Goal: Task Accomplishment & Management: Use online tool/utility

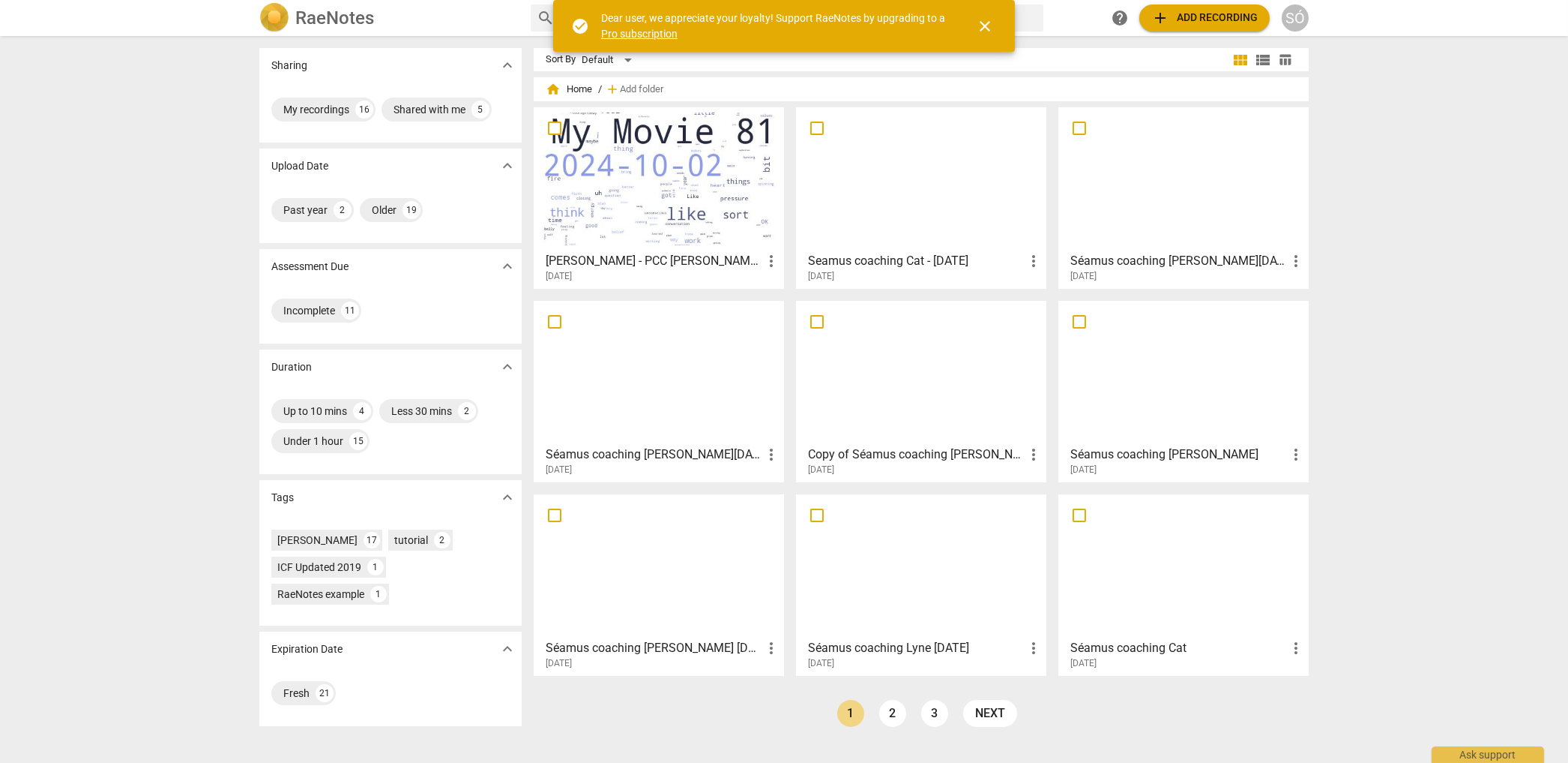
click at [851, 187] on div at bounding box center [921, 179] width 240 height 133
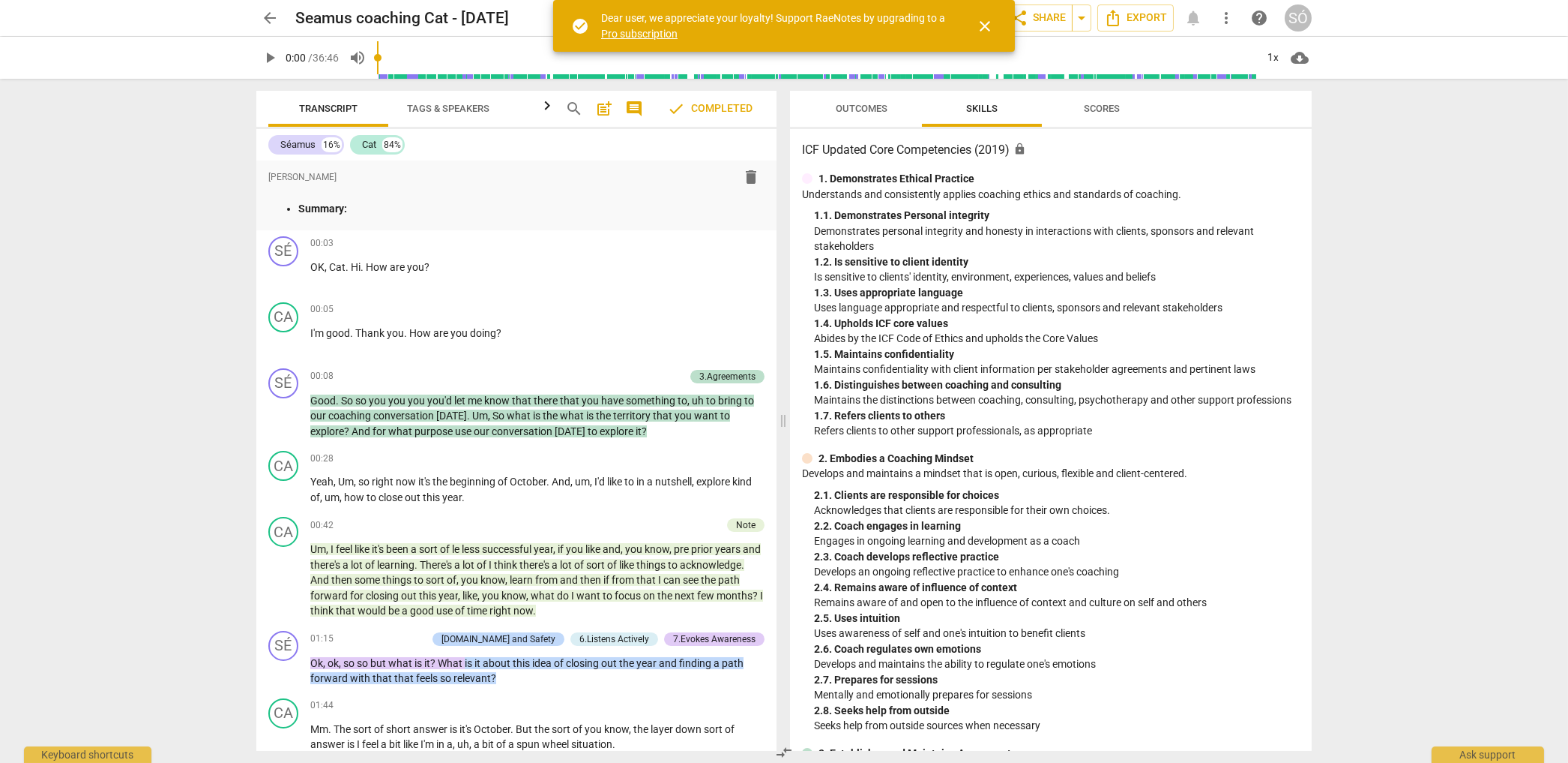
click at [986, 25] on span "close" at bounding box center [985, 26] width 18 height 18
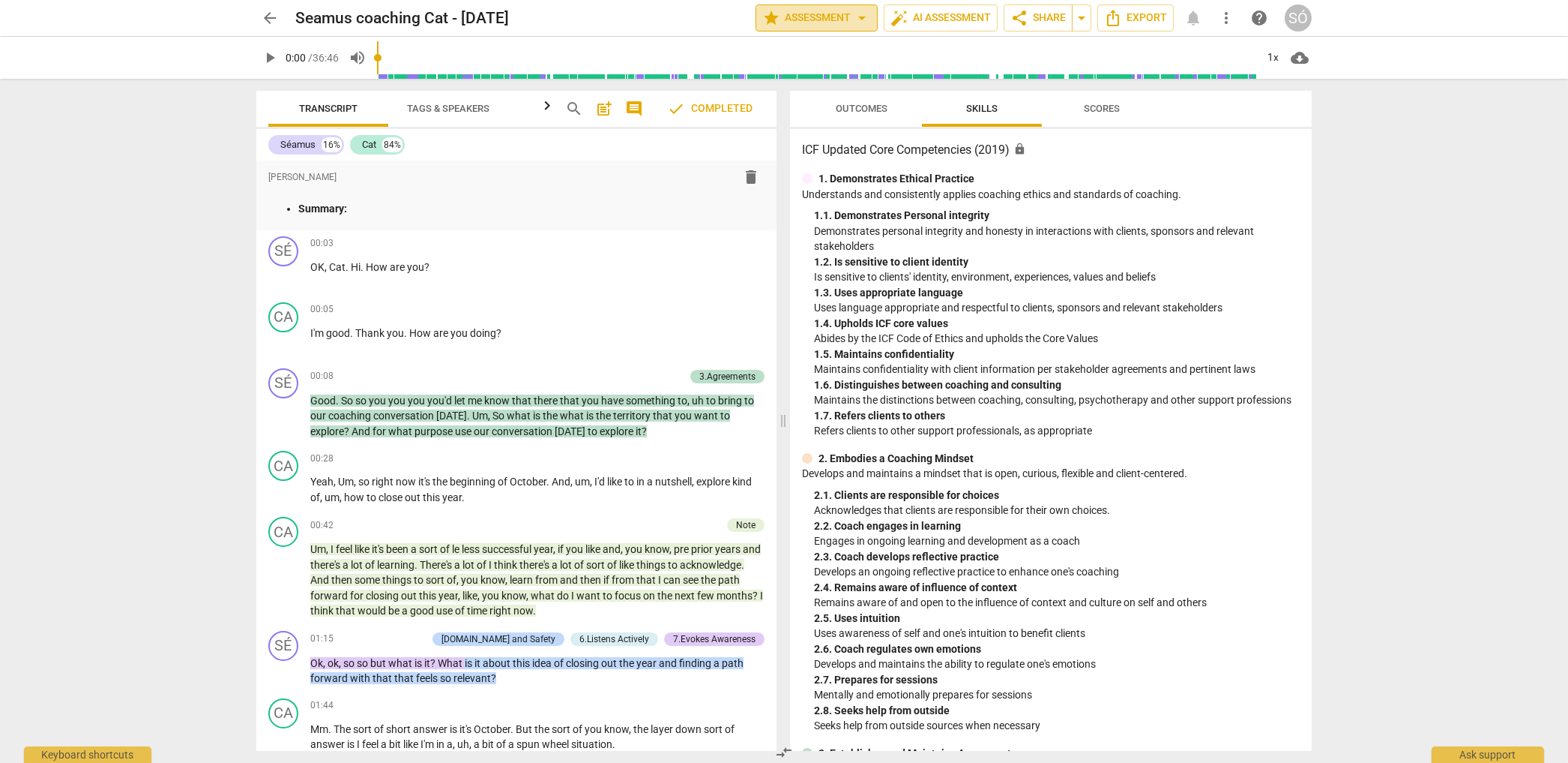
click at [859, 21] on span "arrow_drop_down" at bounding box center [862, 17] width 18 height 18
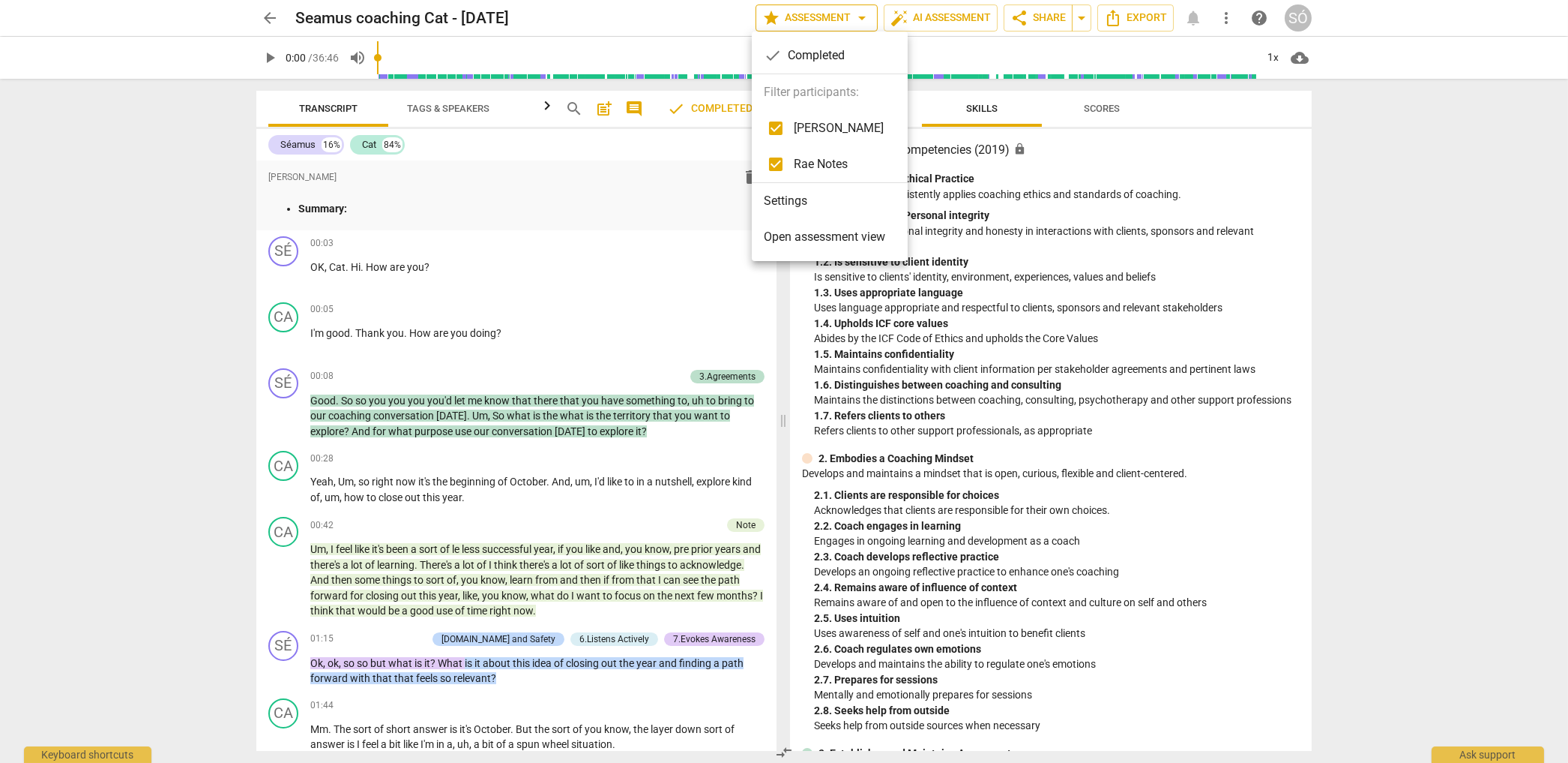
click at [859, 21] on div at bounding box center [784, 381] width 1568 height 763
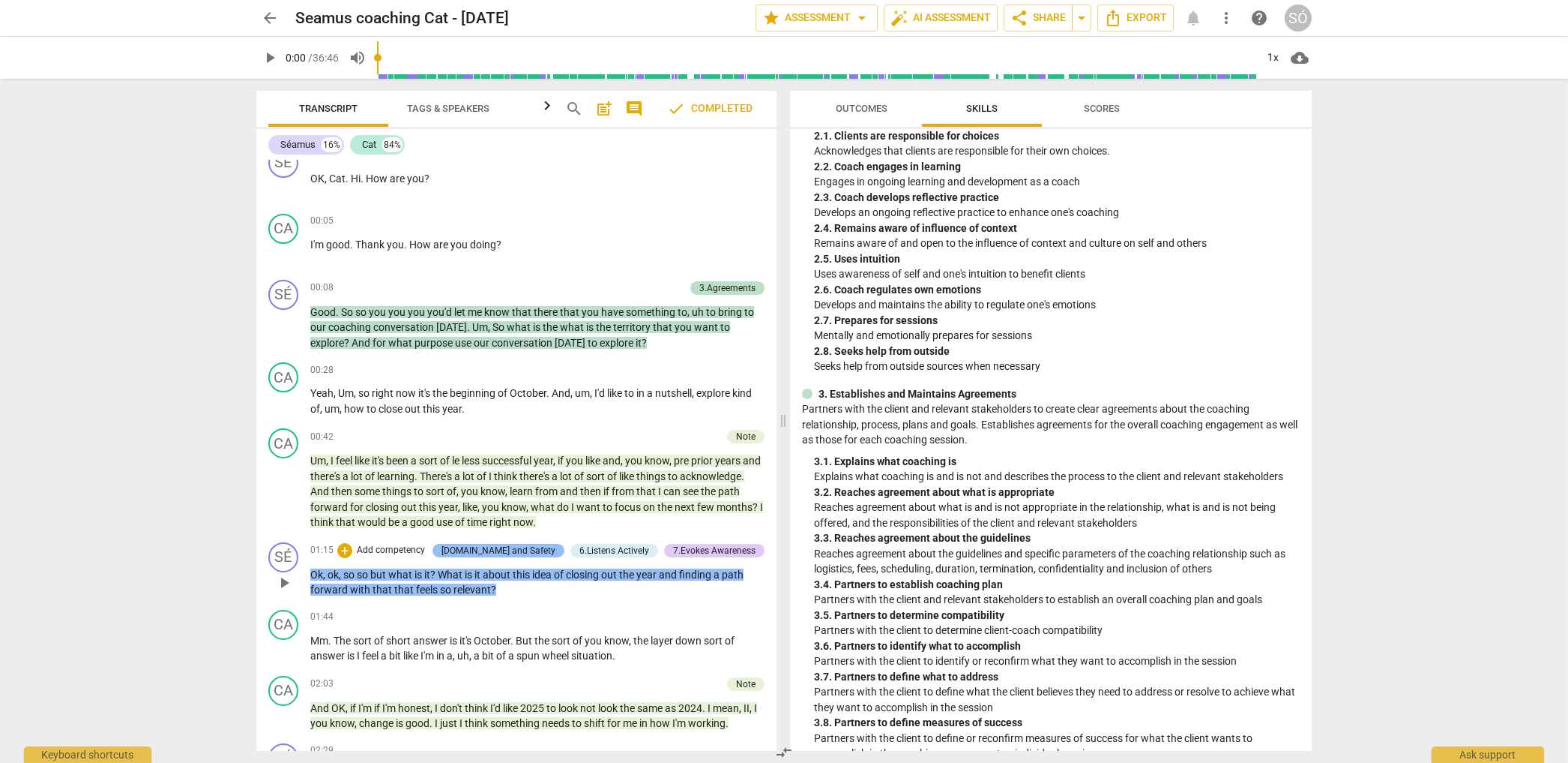
scroll to position [259, 0]
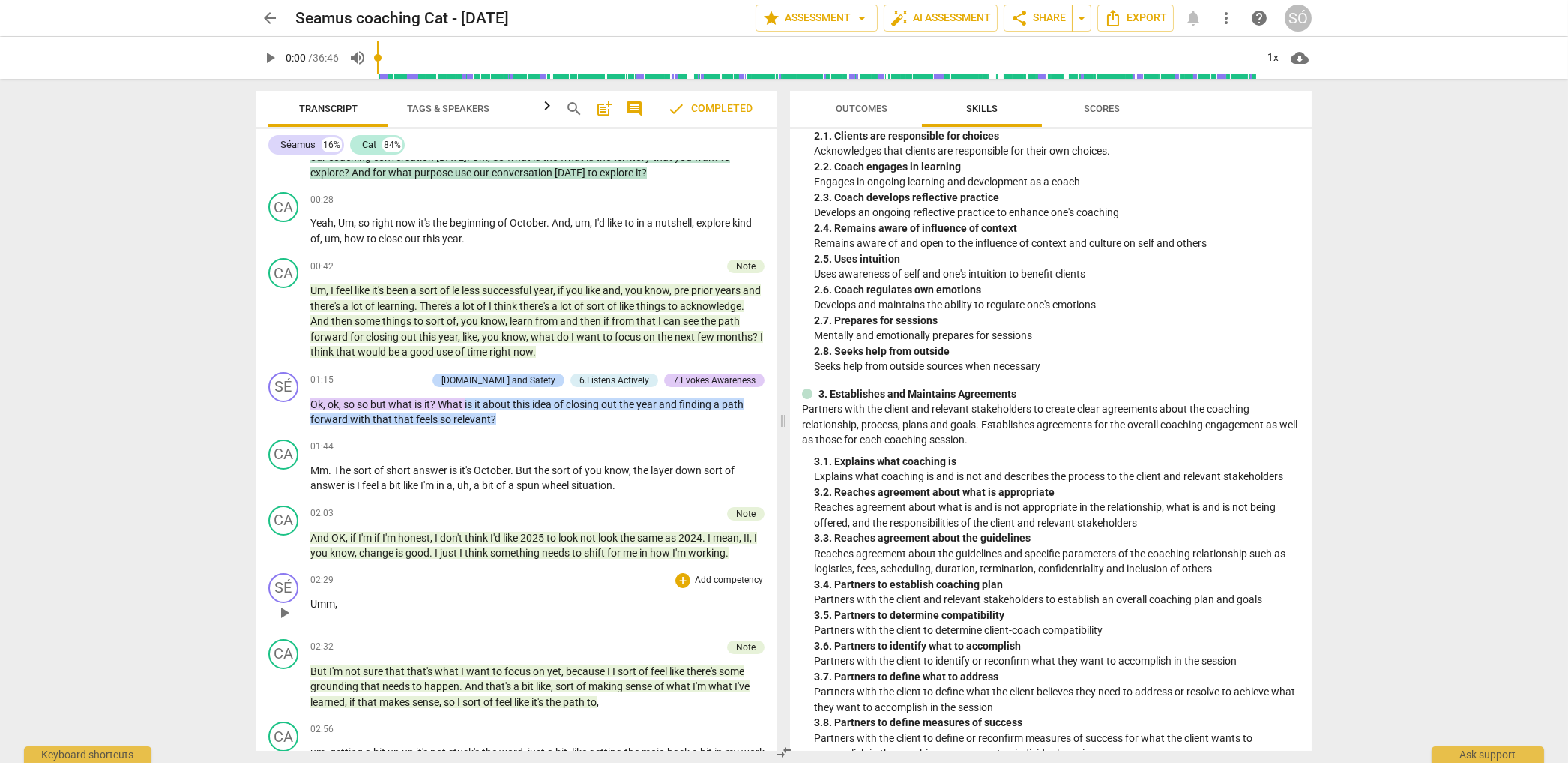
click at [683, 584] on div "+ Add competency" at bounding box center [720, 580] width 89 height 15
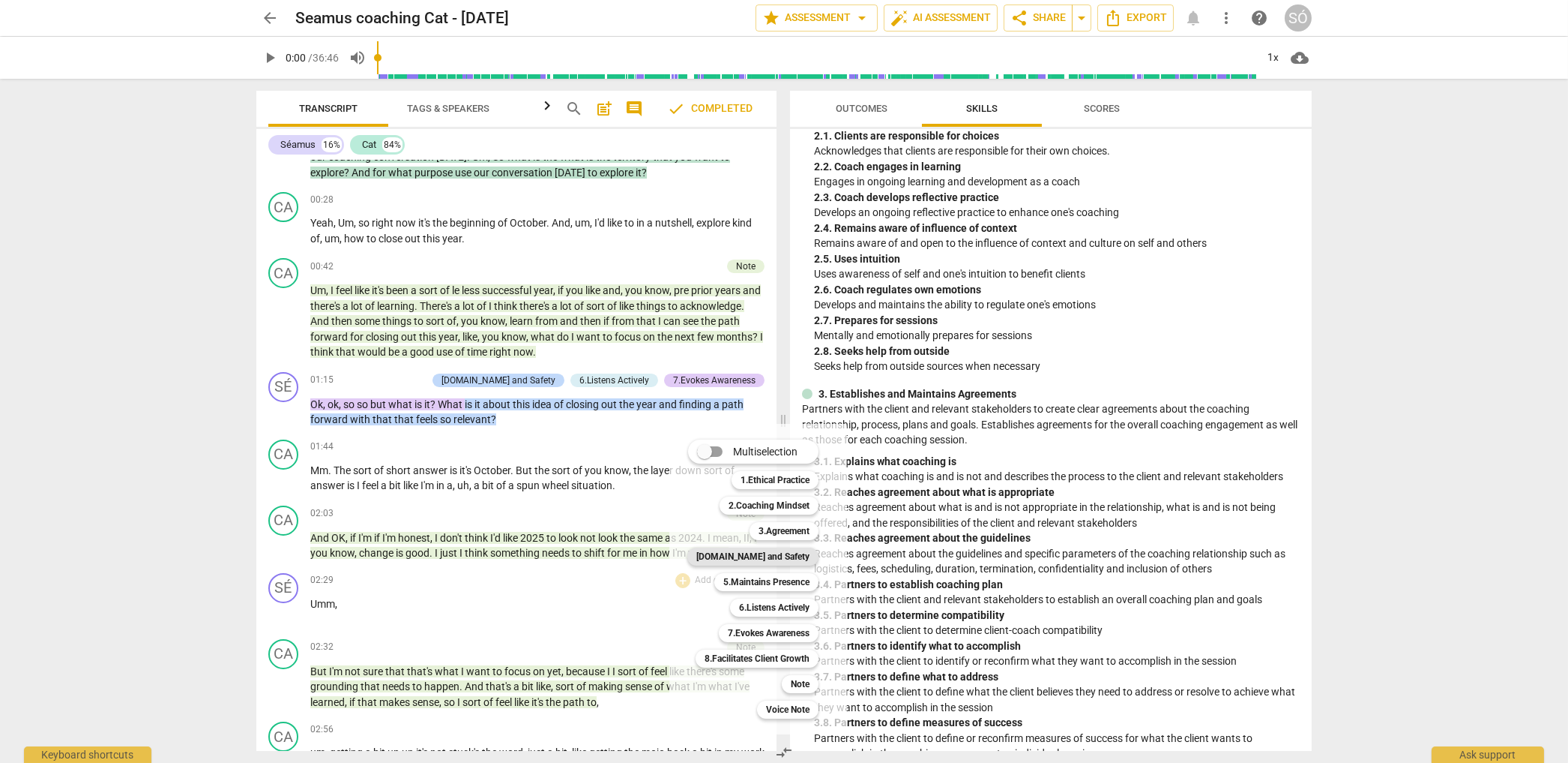
click at [774, 559] on b "[DOMAIN_NAME] and Safety" at bounding box center [753, 557] width 113 height 18
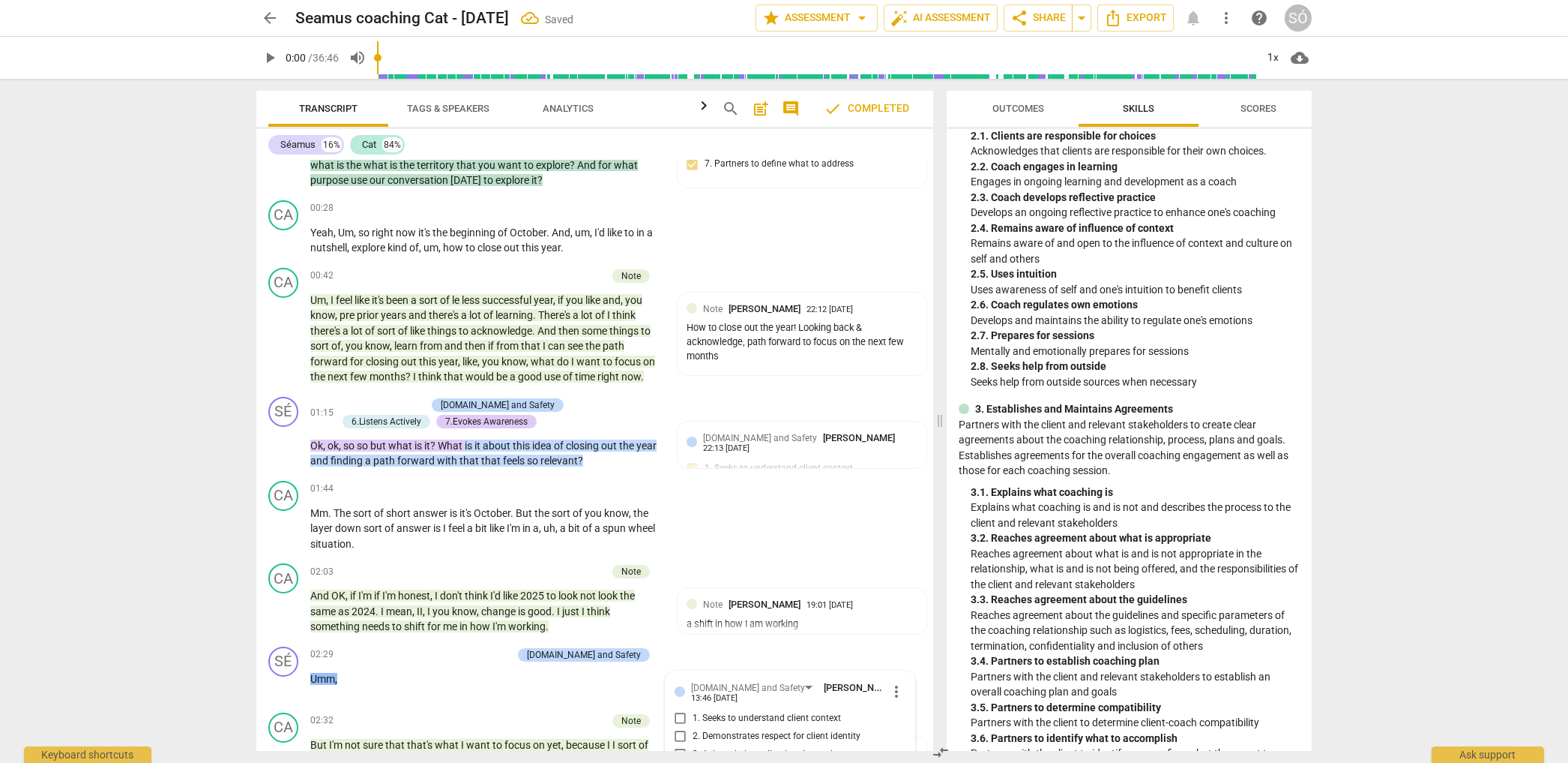
scroll to position [652, 0]
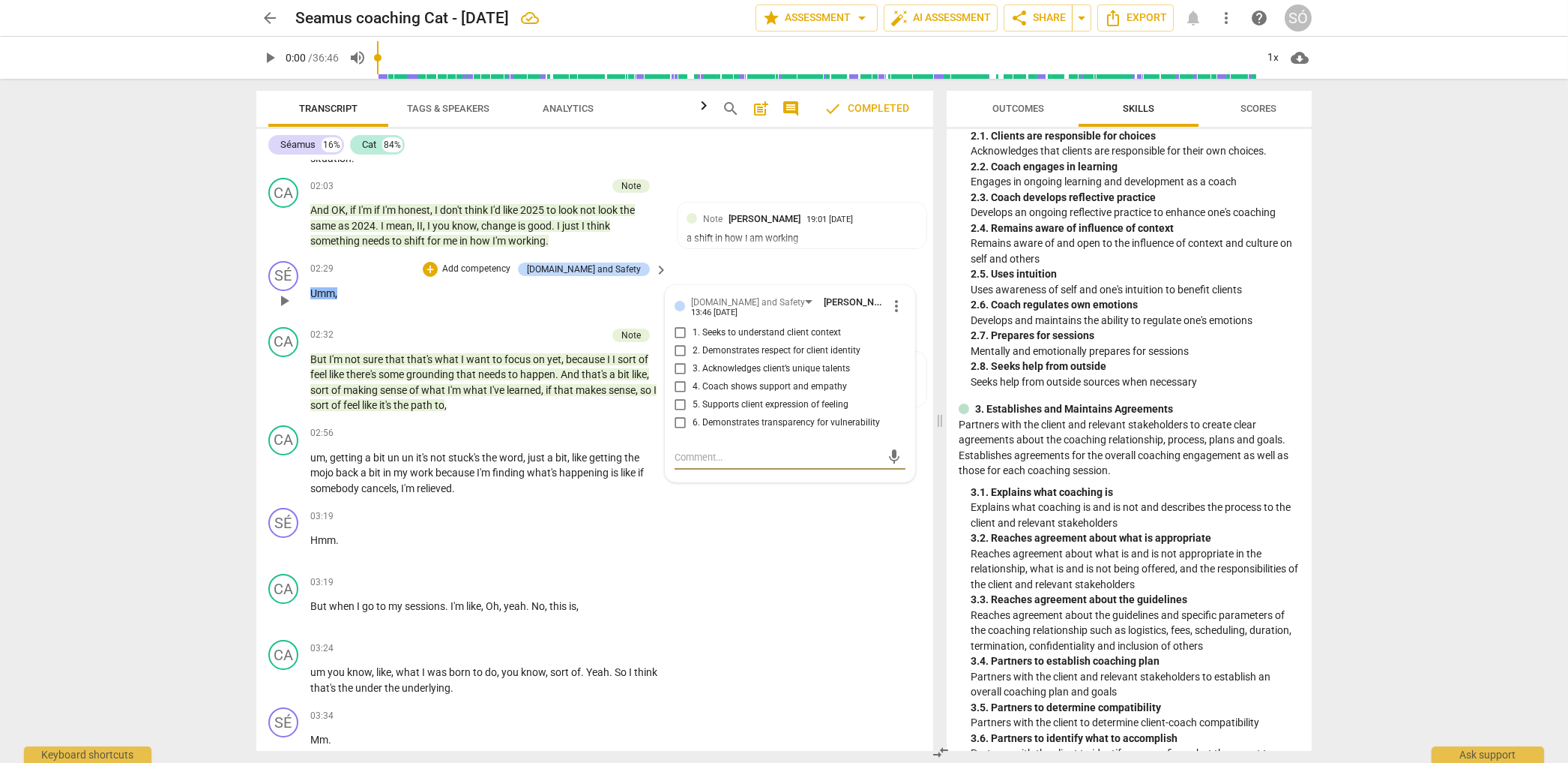
click at [681, 352] on input "2. Demonstrates respect for client identity" at bounding box center [681, 351] width 24 height 18
click at [680, 351] on input "2. Demonstrates respect for client identity" at bounding box center [681, 351] width 24 height 18
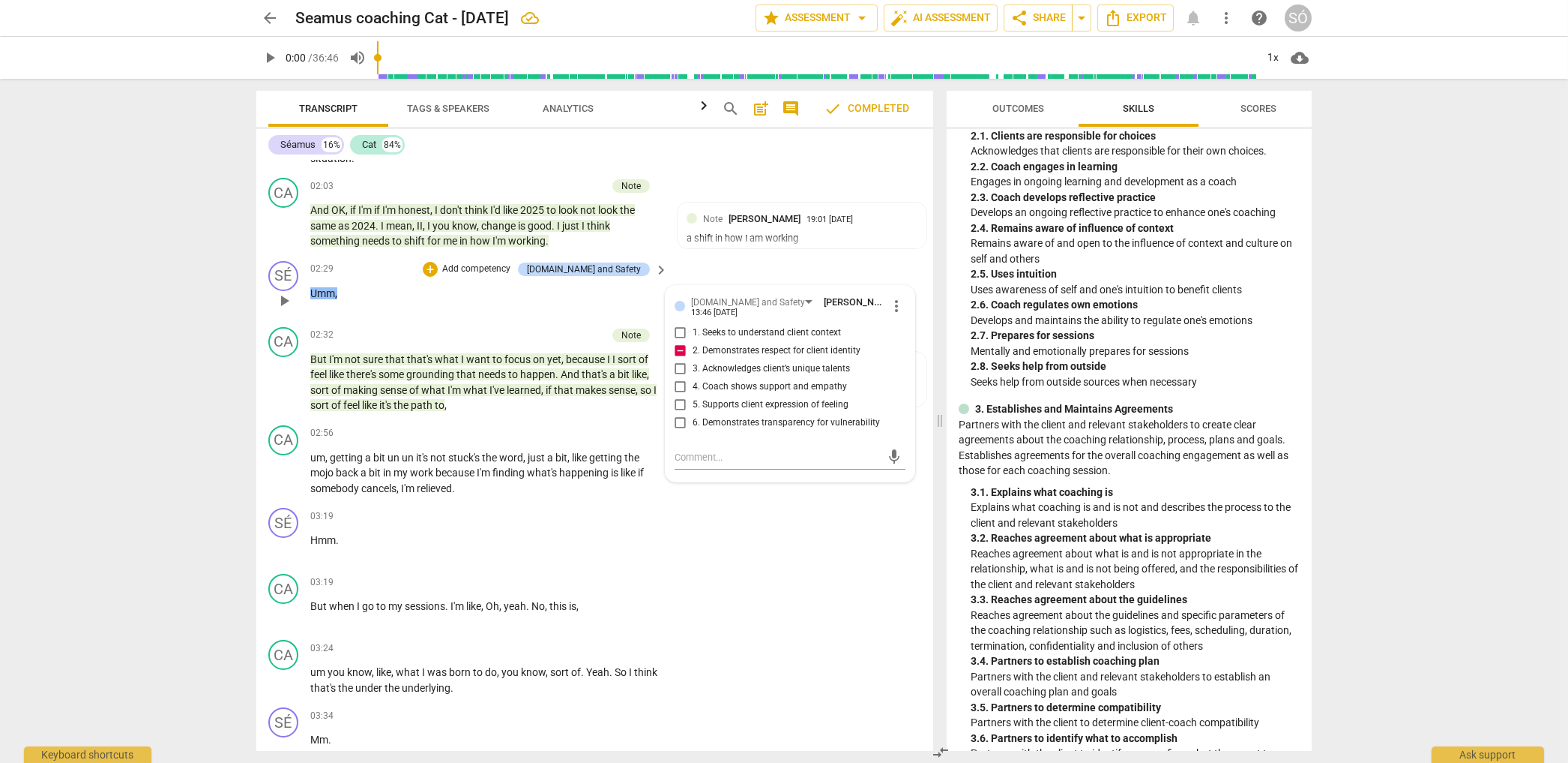
click at [678, 352] on input "2. Demonstrates respect for client identity" at bounding box center [681, 351] width 24 height 18
checkbox input "false"
click at [604, 328] on div "+ Add competency Note" at bounding box center [583, 335] width 133 height 17
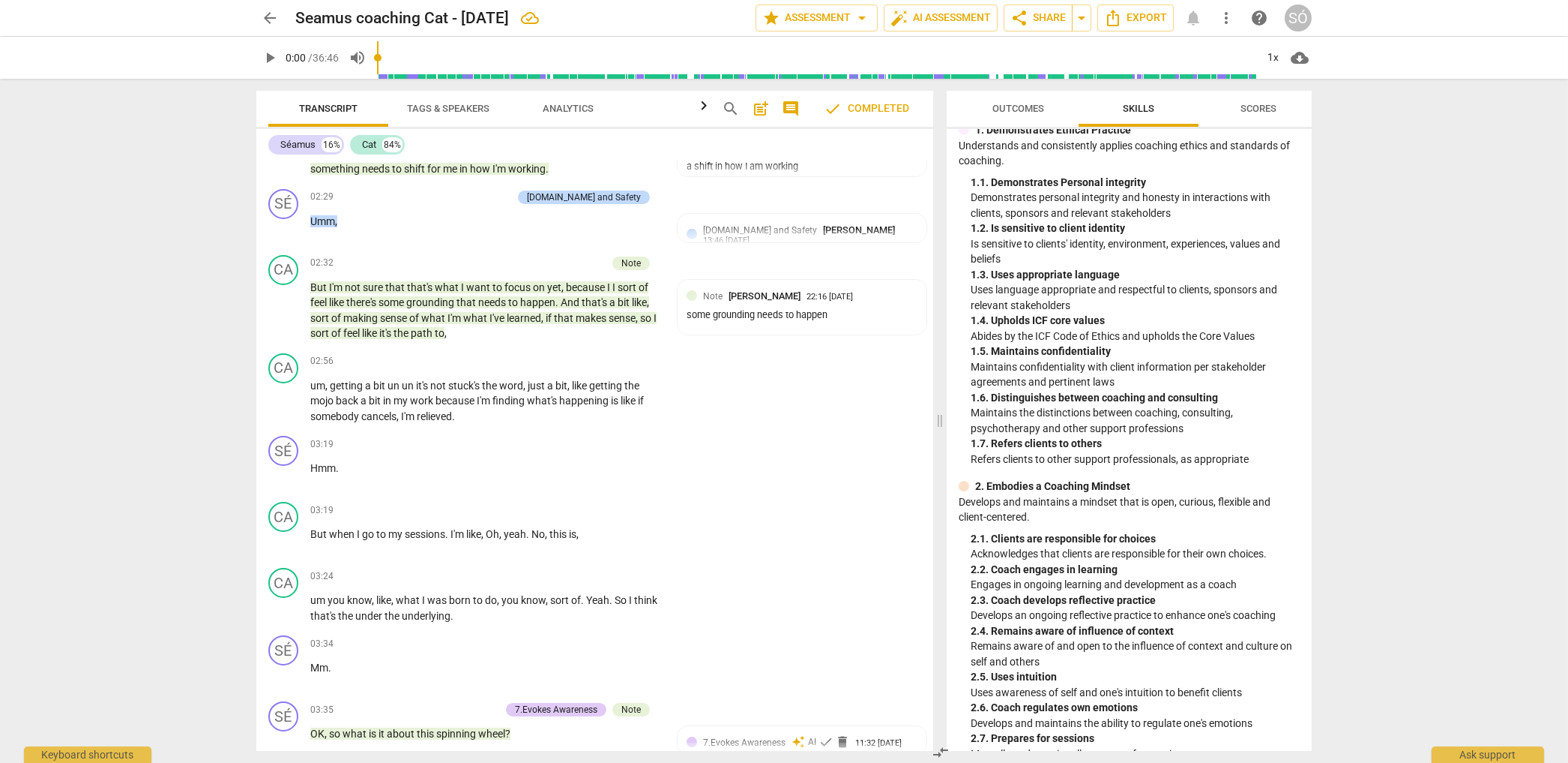
scroll to position [0, 0]
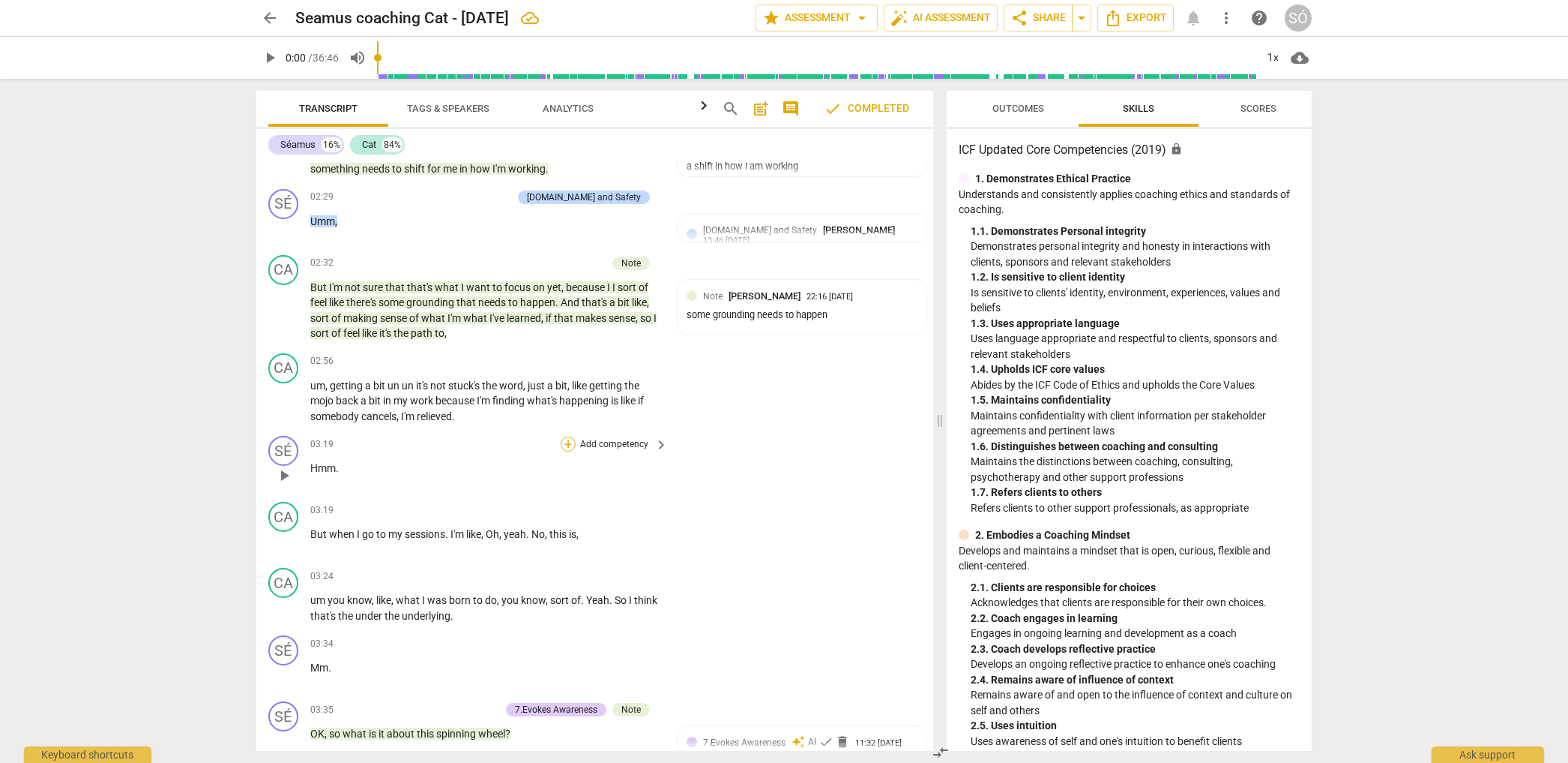
click at [571, 445] on div "+" at bounding box center [568, 444] width 15 height 15
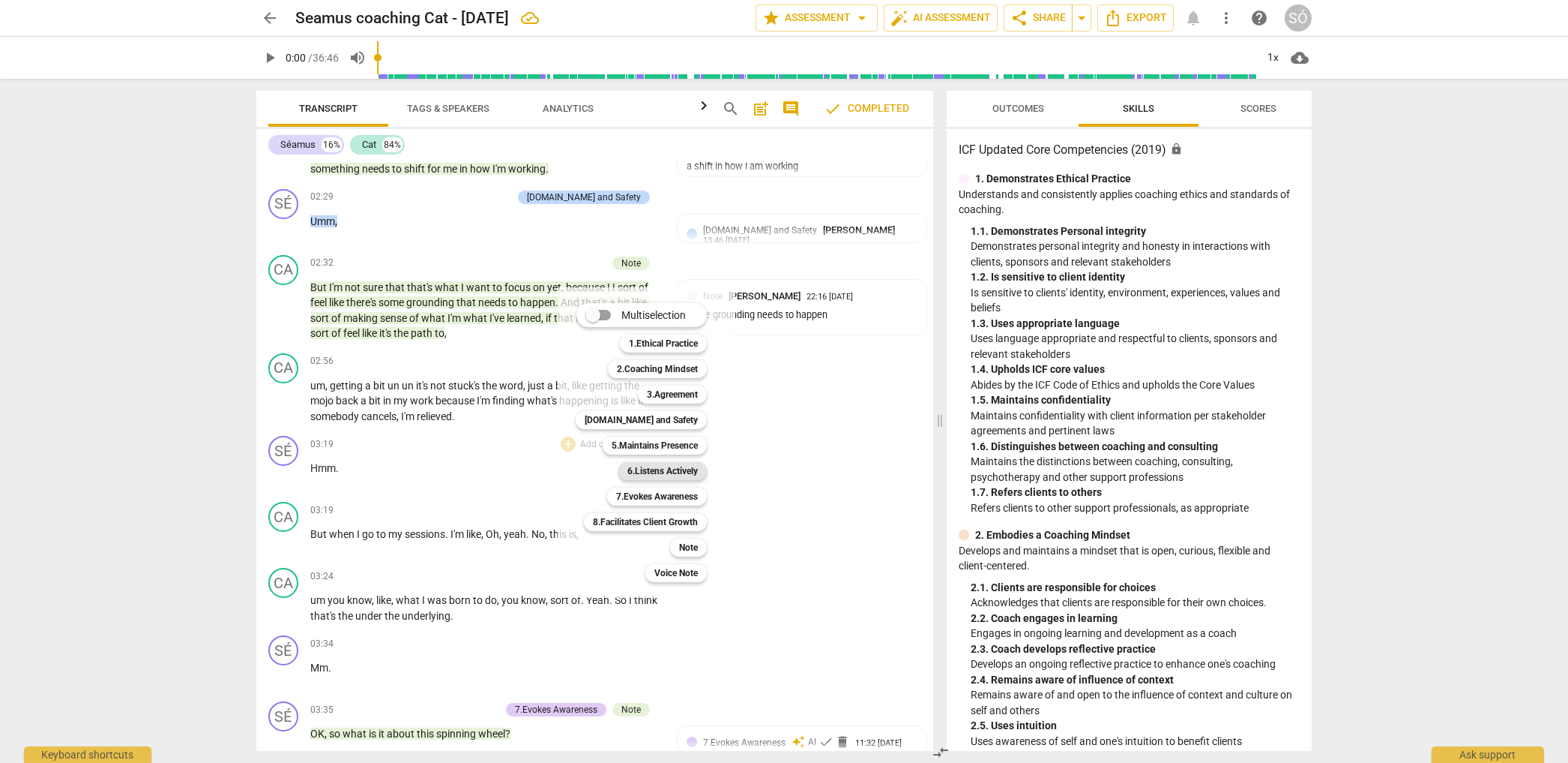
click at [645, 477] on b "6.Listens Actively" at bounding box center [663, 471] width 71 height 18
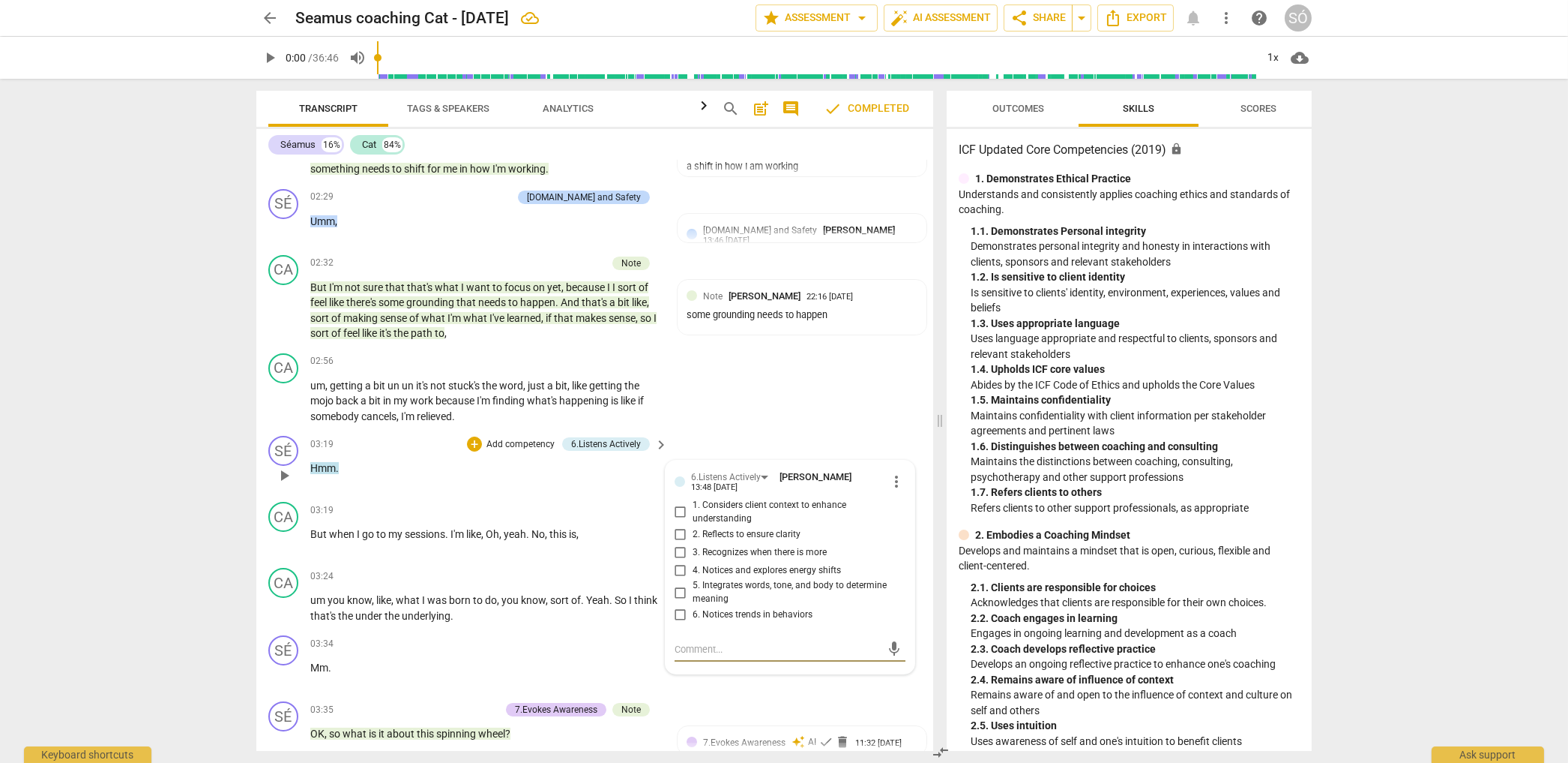
click at [679, 570] on input "4. Notices and explores energy shifts" at bounding box center [681, 570] width 24 height 18
click at [674, 567] on input "4. Notices and explores energy shifts" at bounding box center [681, 570] width 24 height 18
checkbox input "false"
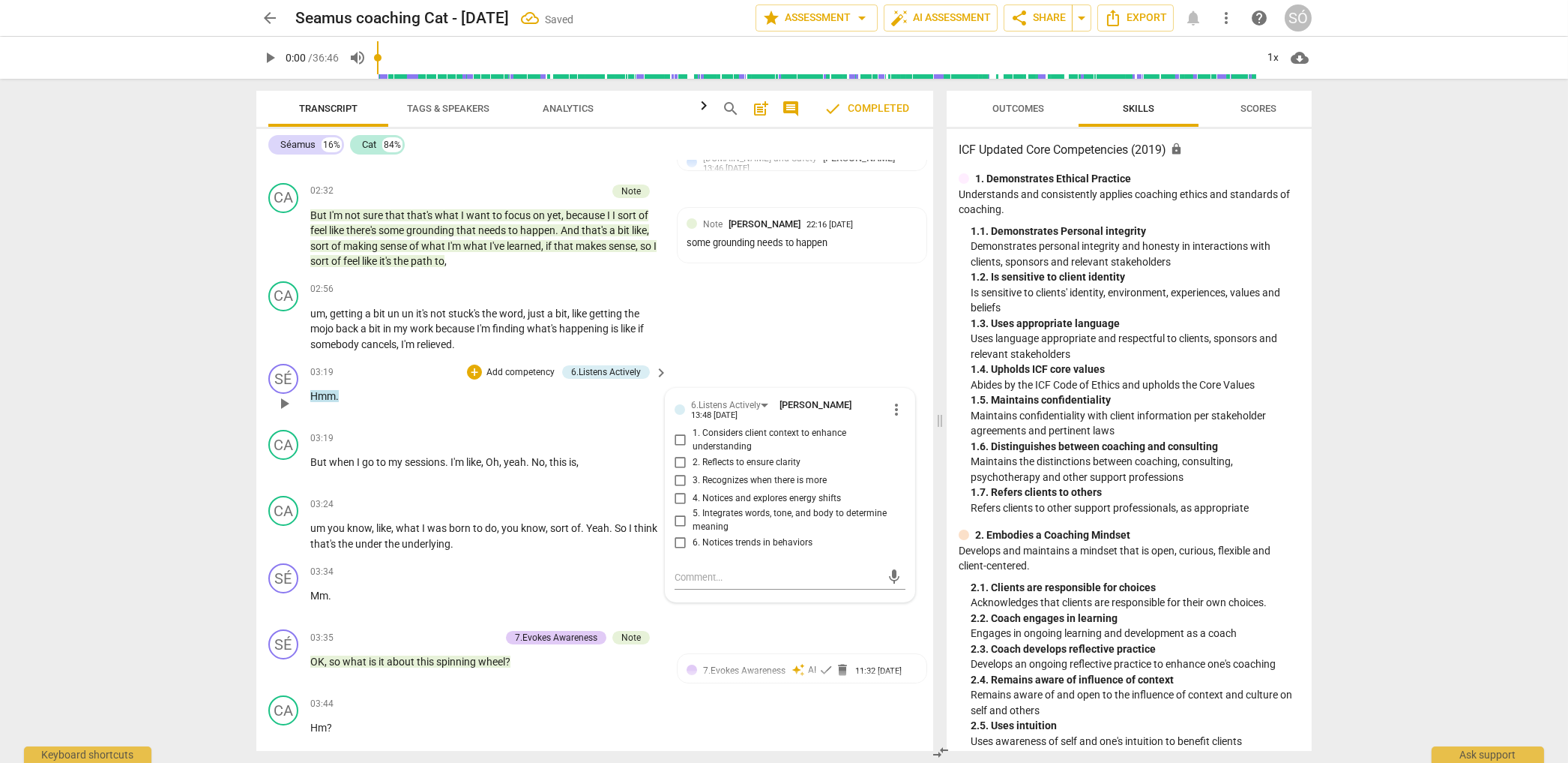
click at [506, 370] on p "Add competency" at bounding box center [521, 372] width 71 height 13
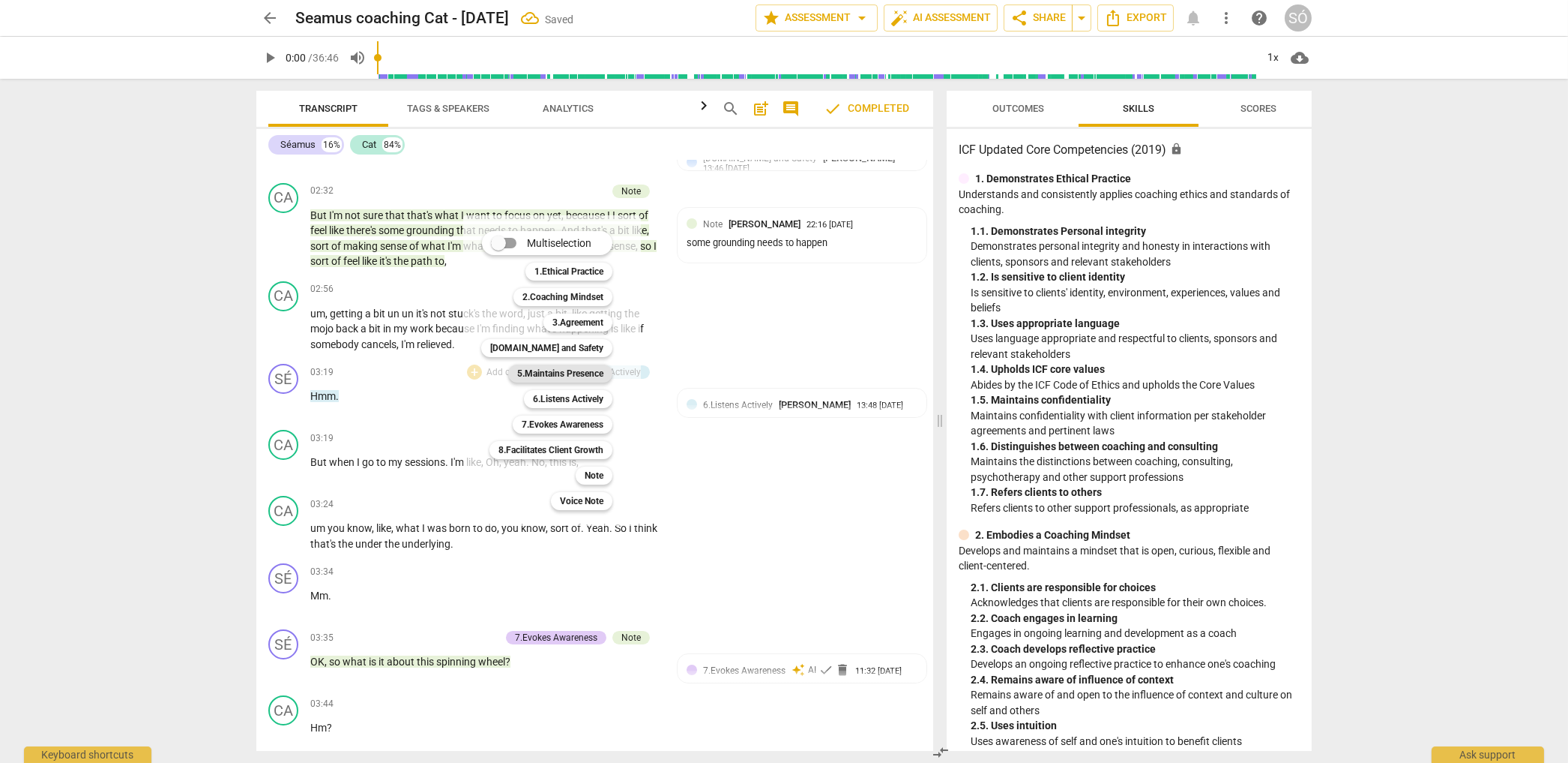
click at [561, 377] on b "5.Maintains Presence" at bounding box center [560, 373] width 86 height 18
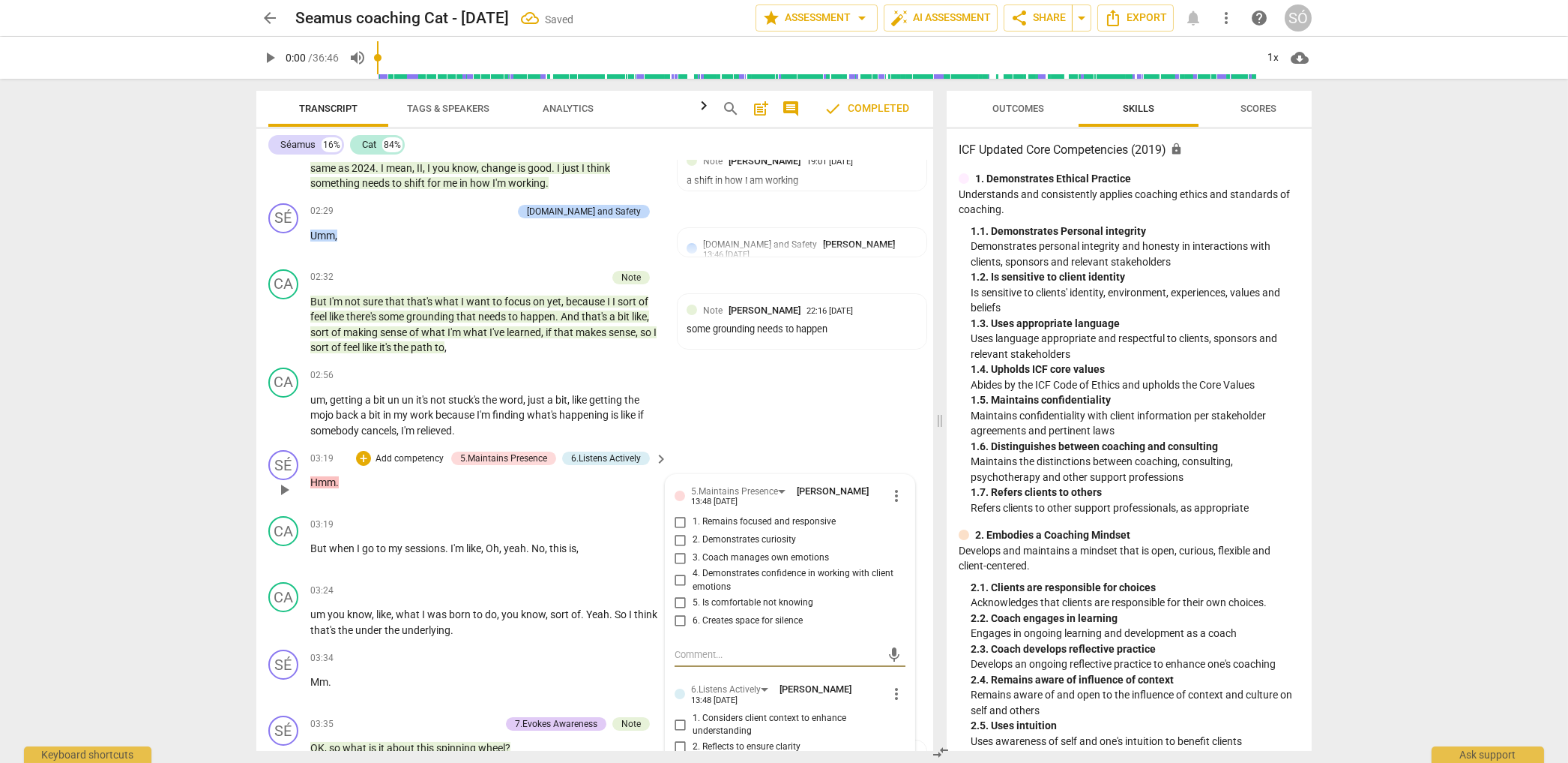
scroll to position [724, 0]
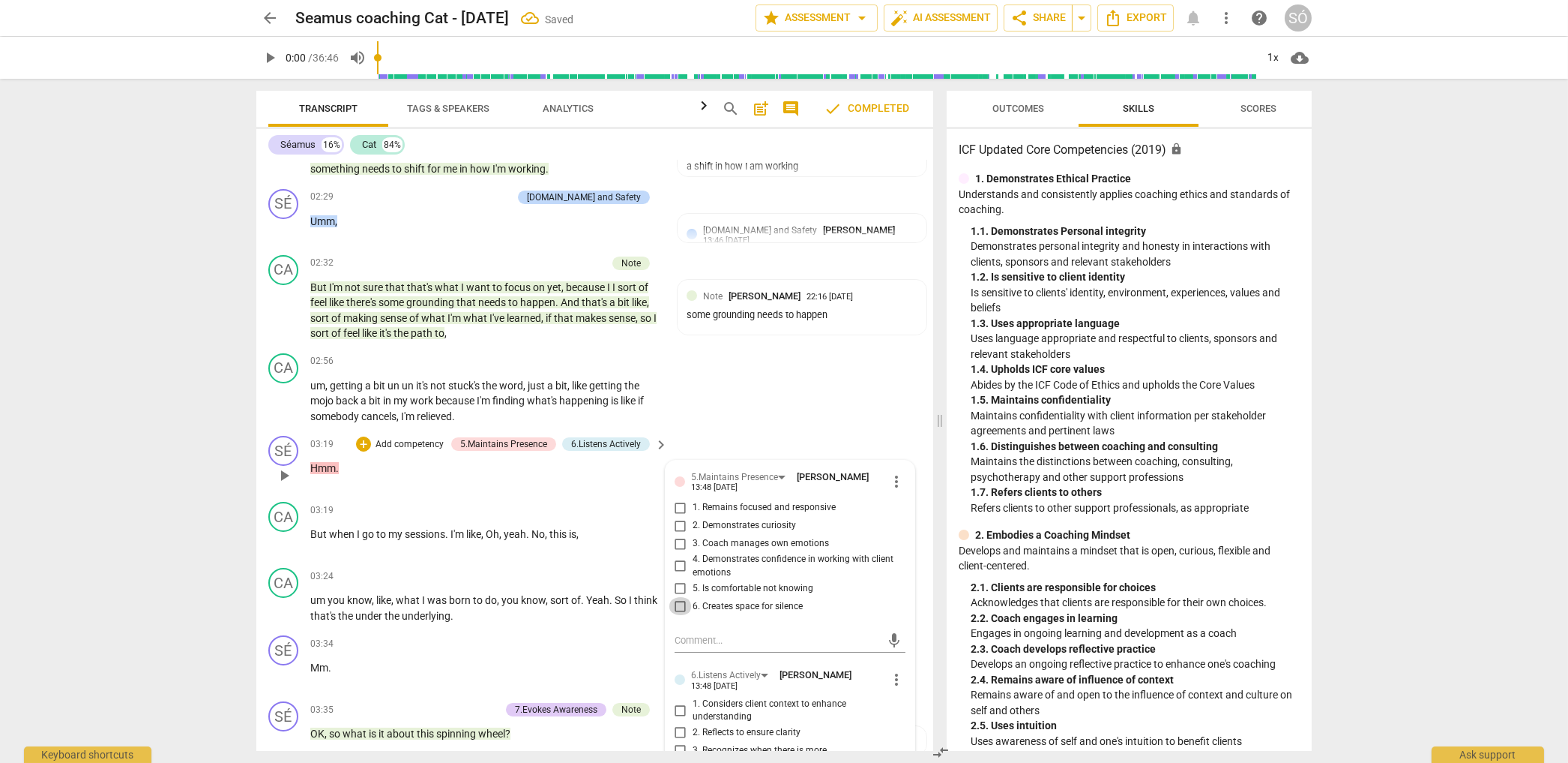
click at [678, 605] on input "6. Creates space for silence" at bounding box center [681, 606] width 24 height 18
checkbox input "true"
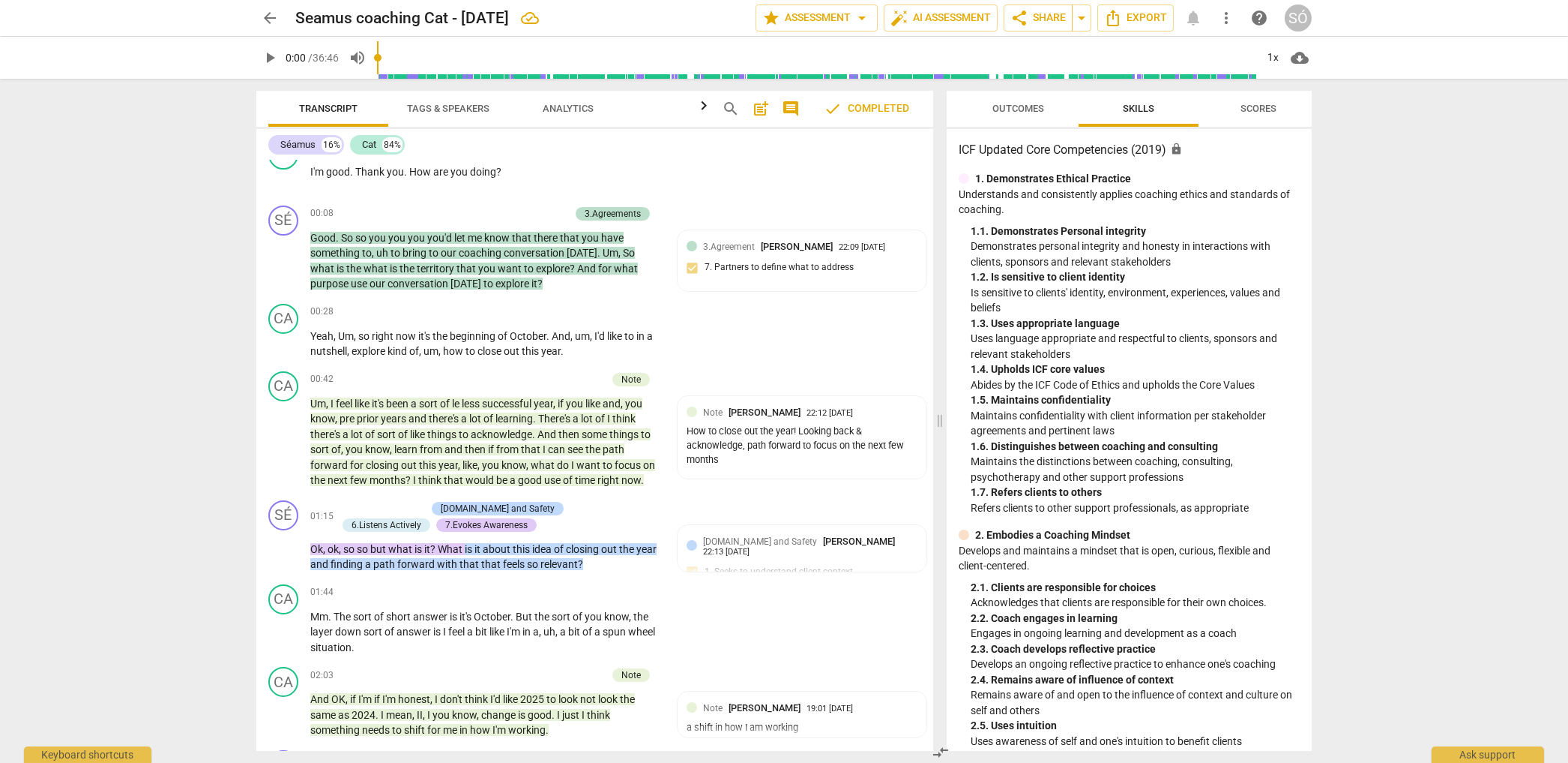
scroll to position [0, 0]
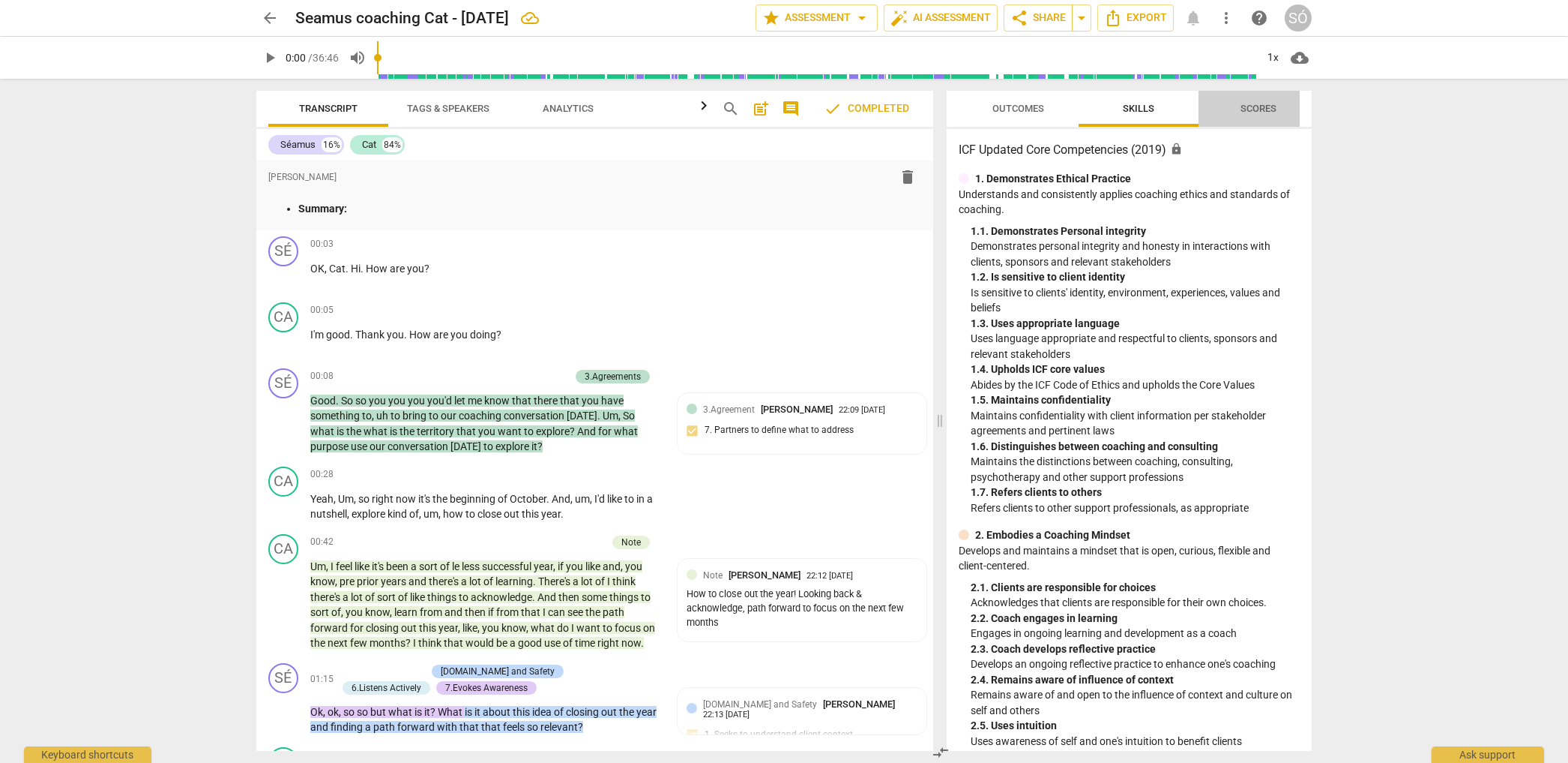
click at [1254, 109] on span "Scores" at bounding box center [1258, 108] width 36 height 11
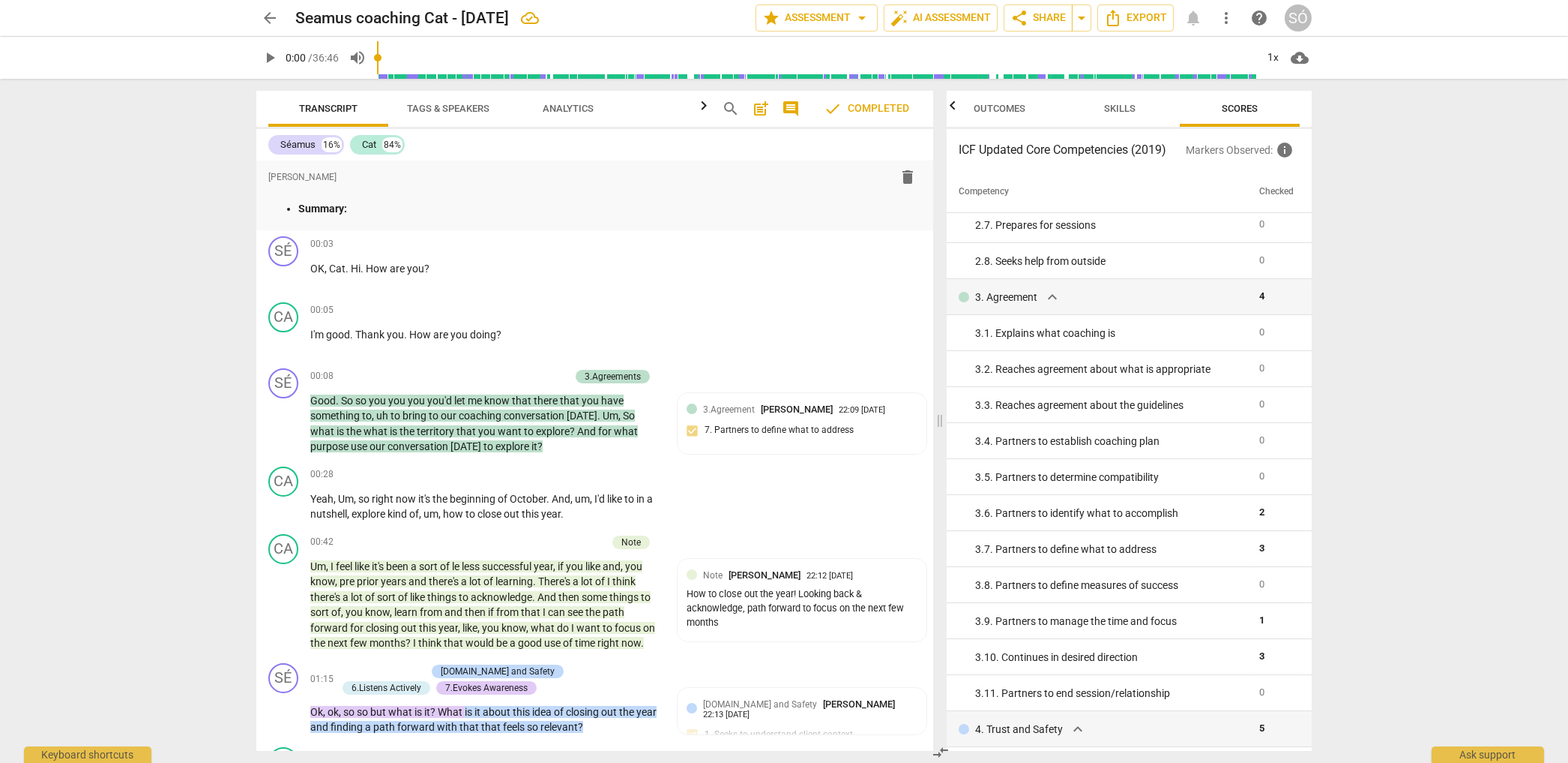
scroll to position [445, 0]
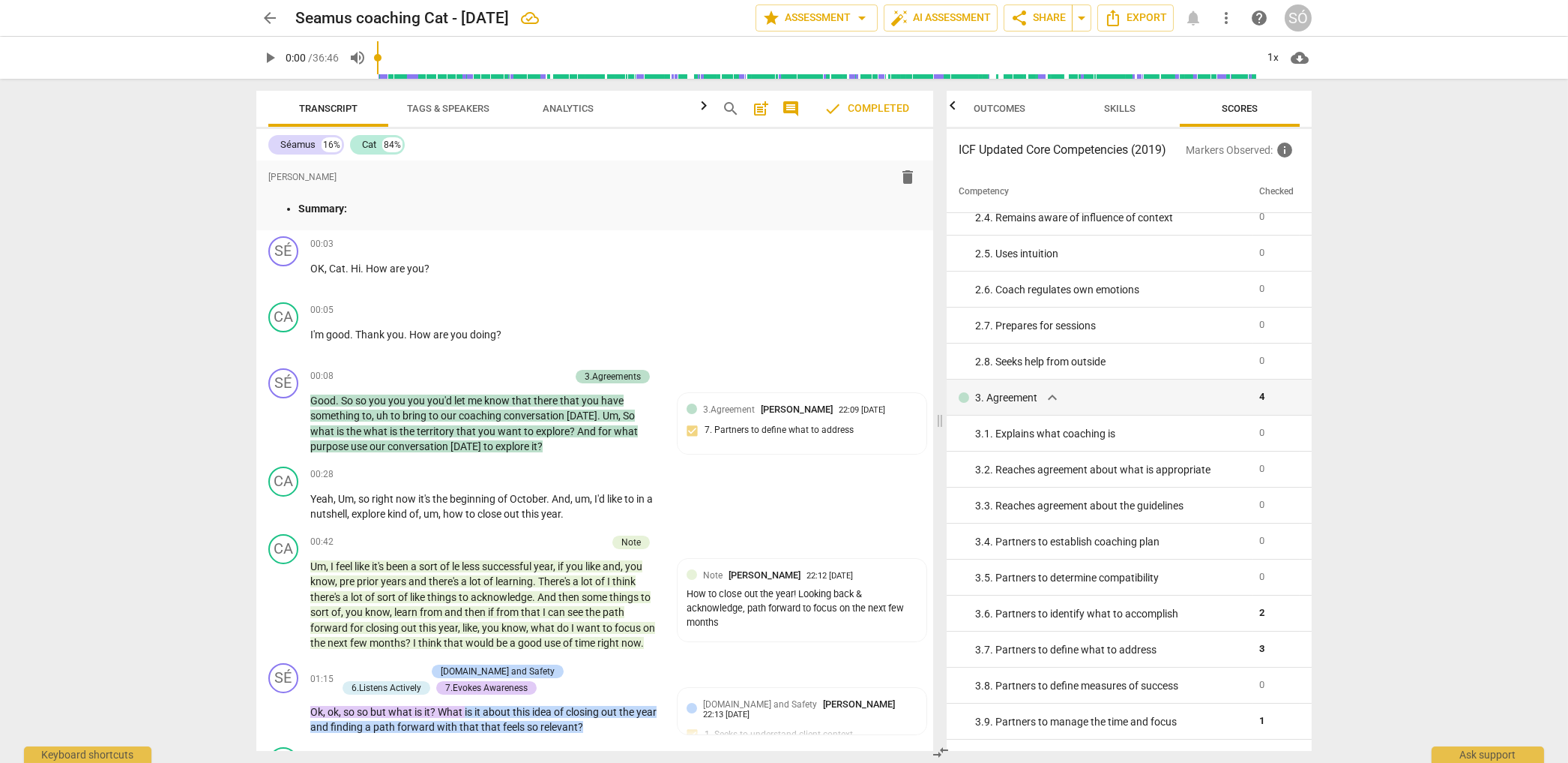
click at [1028, 111] on span "Outcomes" at bounding box center [1000, 110] width 88 height 21
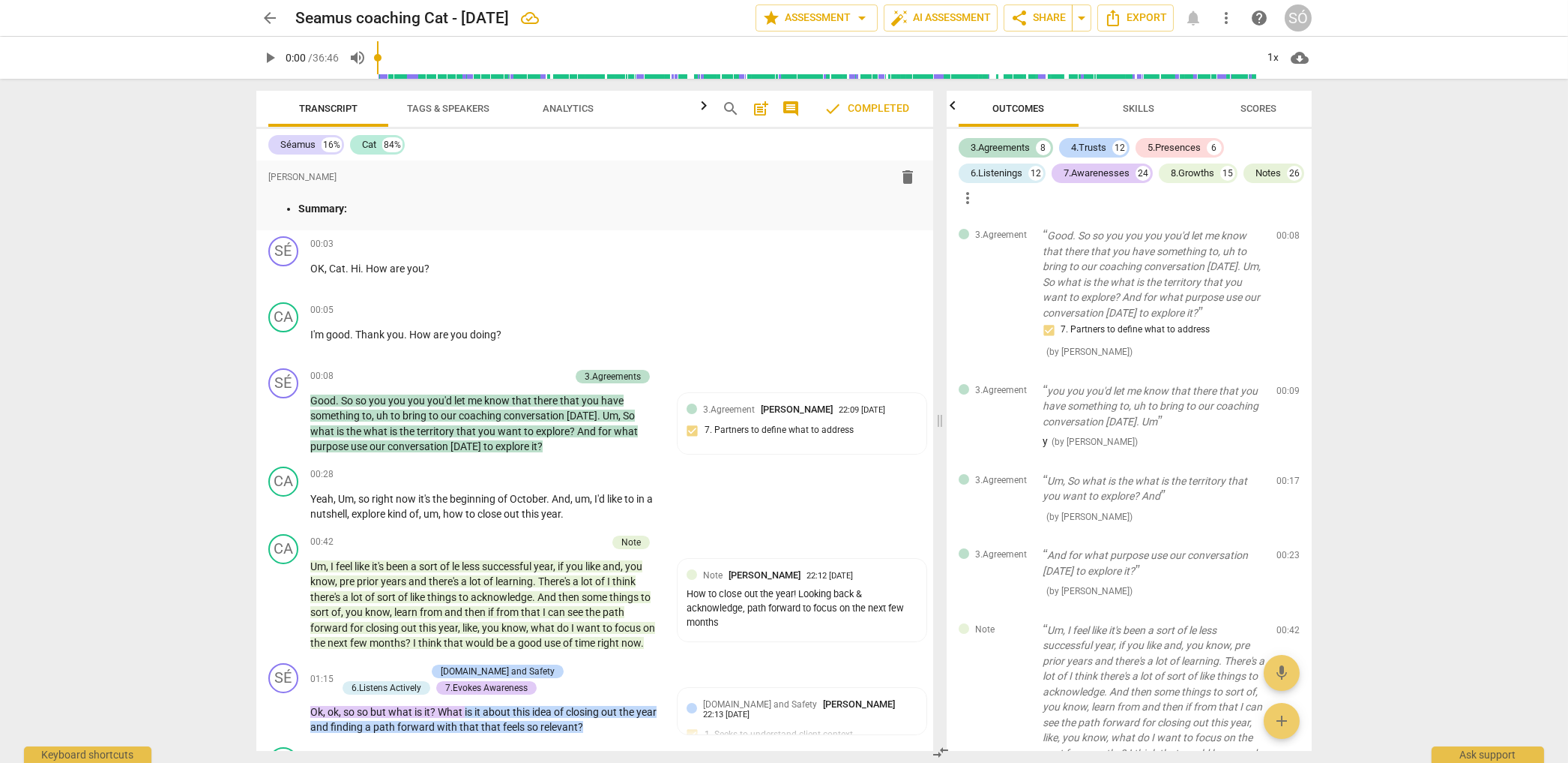
scroll to position [0, 0]
click at [982, 173] on div "6.Listenings" at bounding box center [996, 173] width 52 height 15
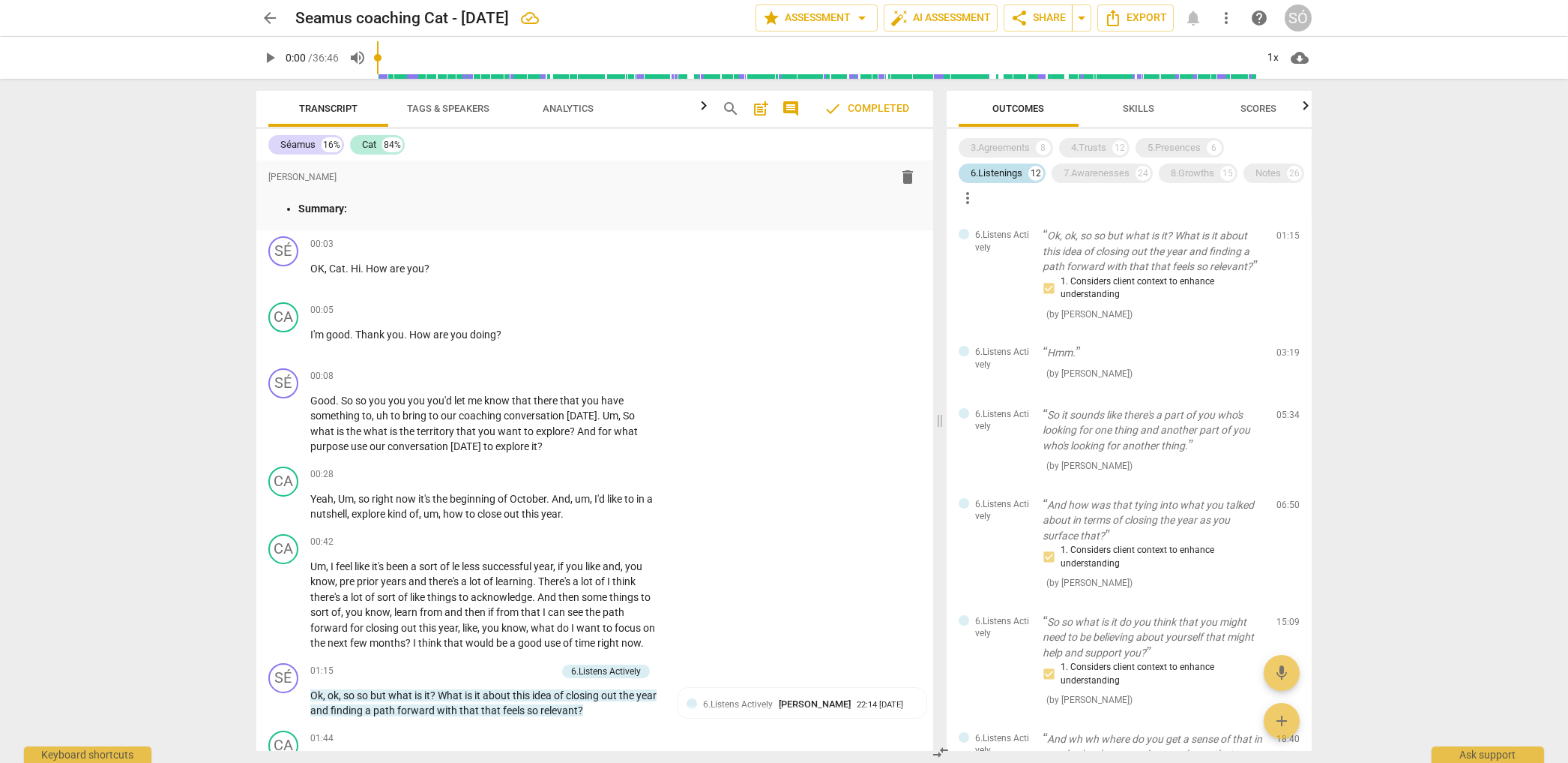
click at [995, 172] on div "6.Listenings" at bounding box center [996, 173] width 52 height 15
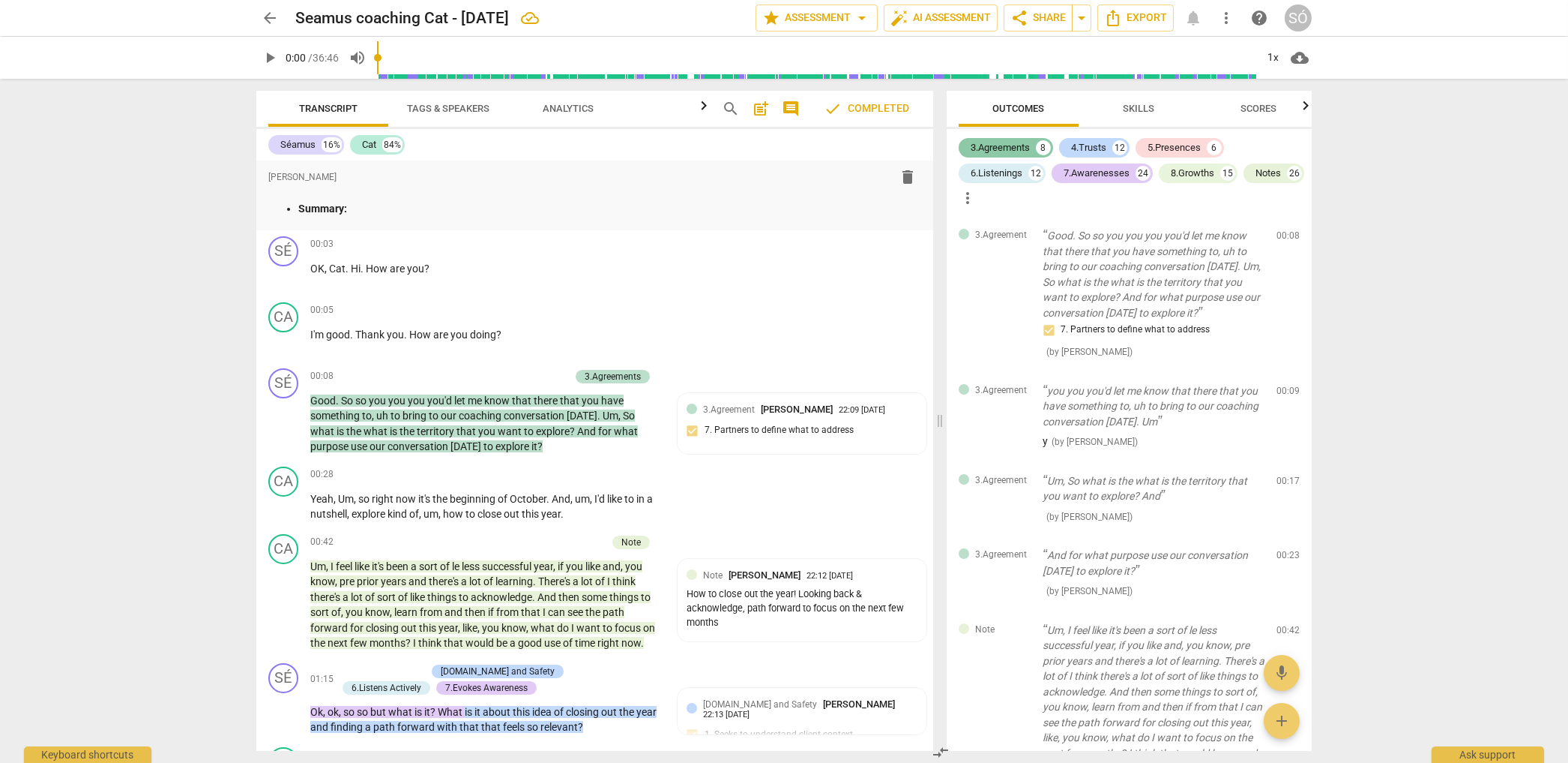
click at [1012, 156] on div "3.Agreements 8" at bounding box center [1005, 148] width 94 height 20
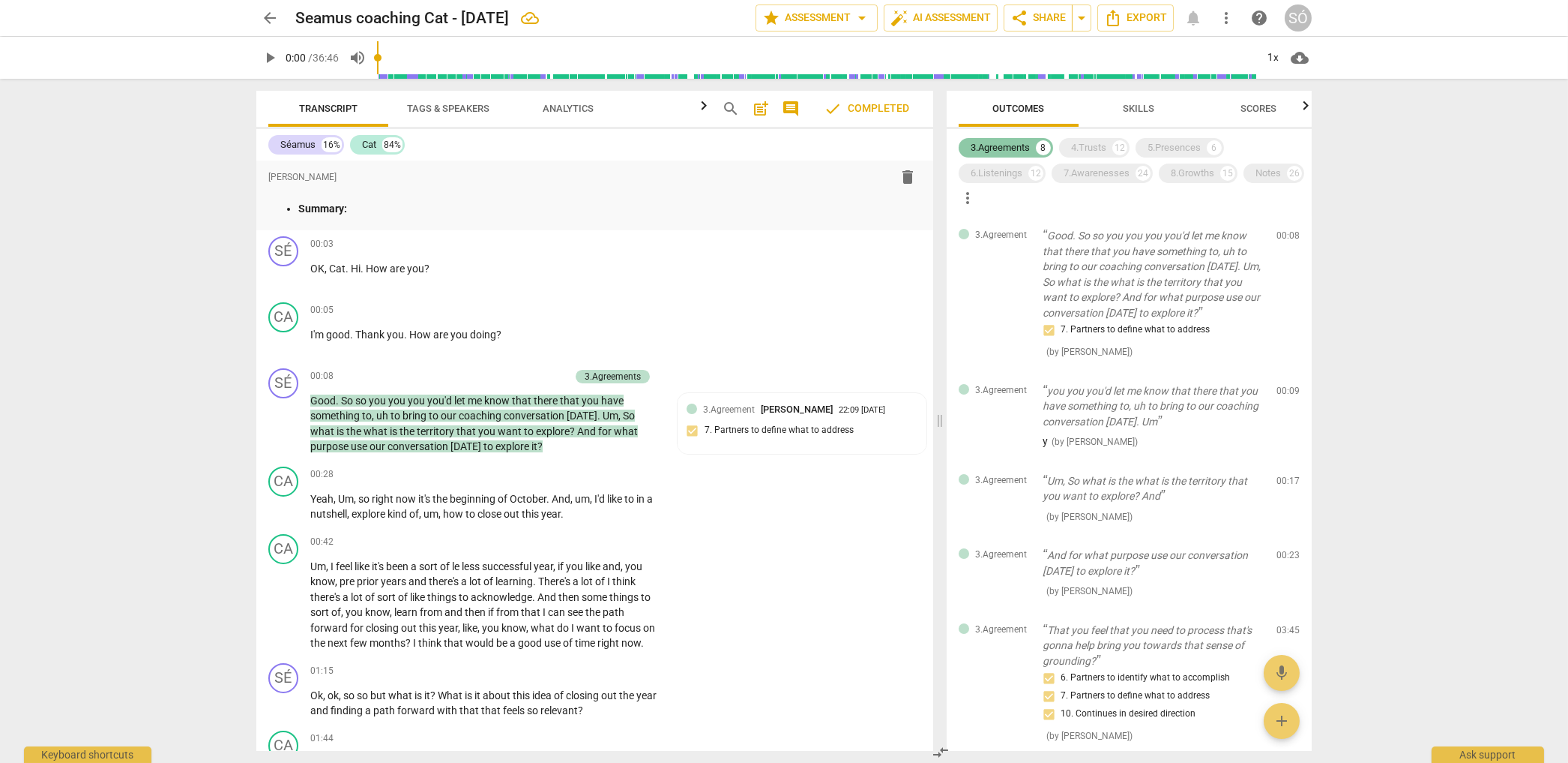
click at [1009, 151] on div "3.Agreements" at bounding box center [1000, 148] width 60 height 15
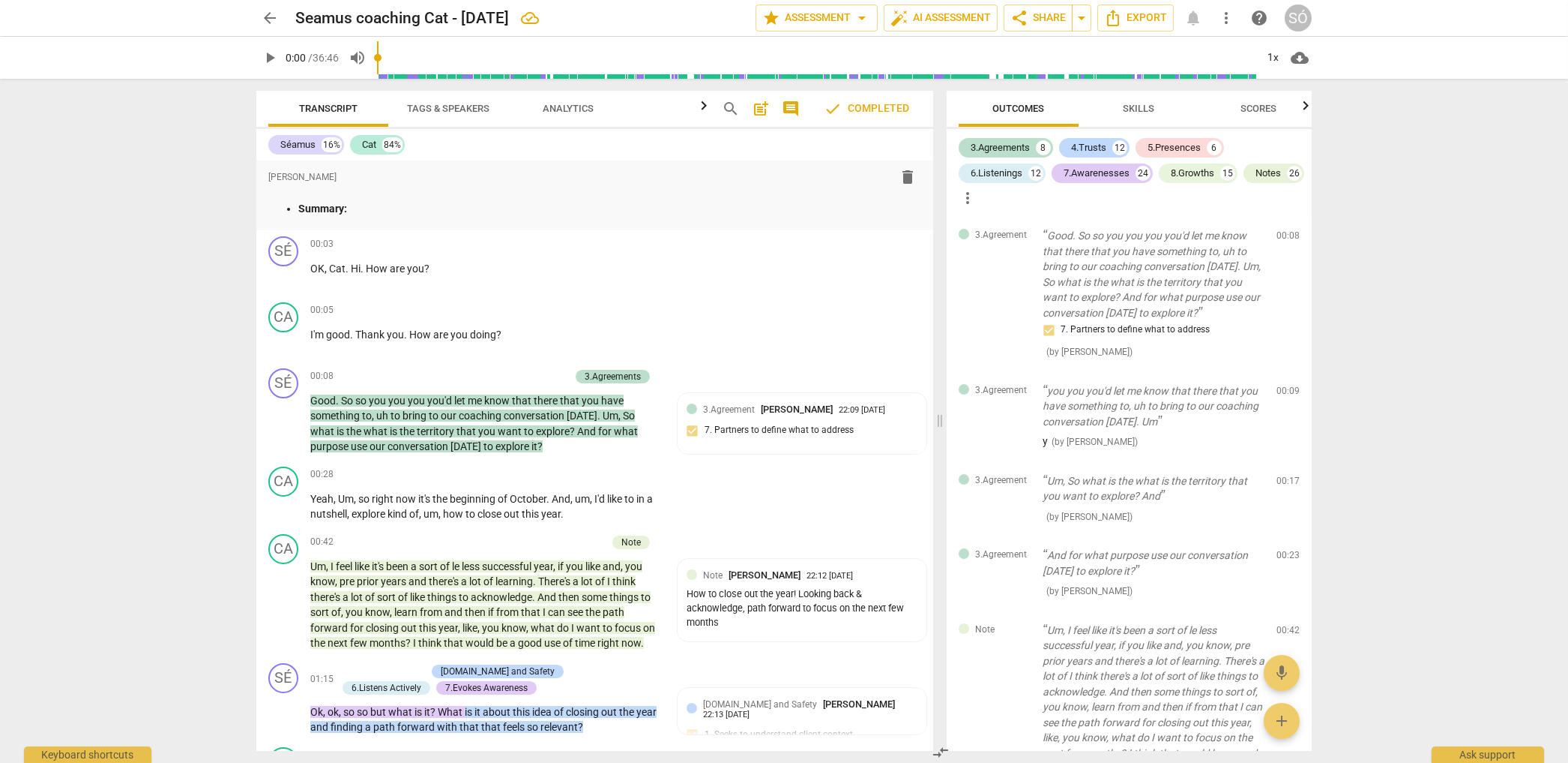
click at [1297, 17] on div "SÓ" at bounding box center [1298, 18] width 27 height 27
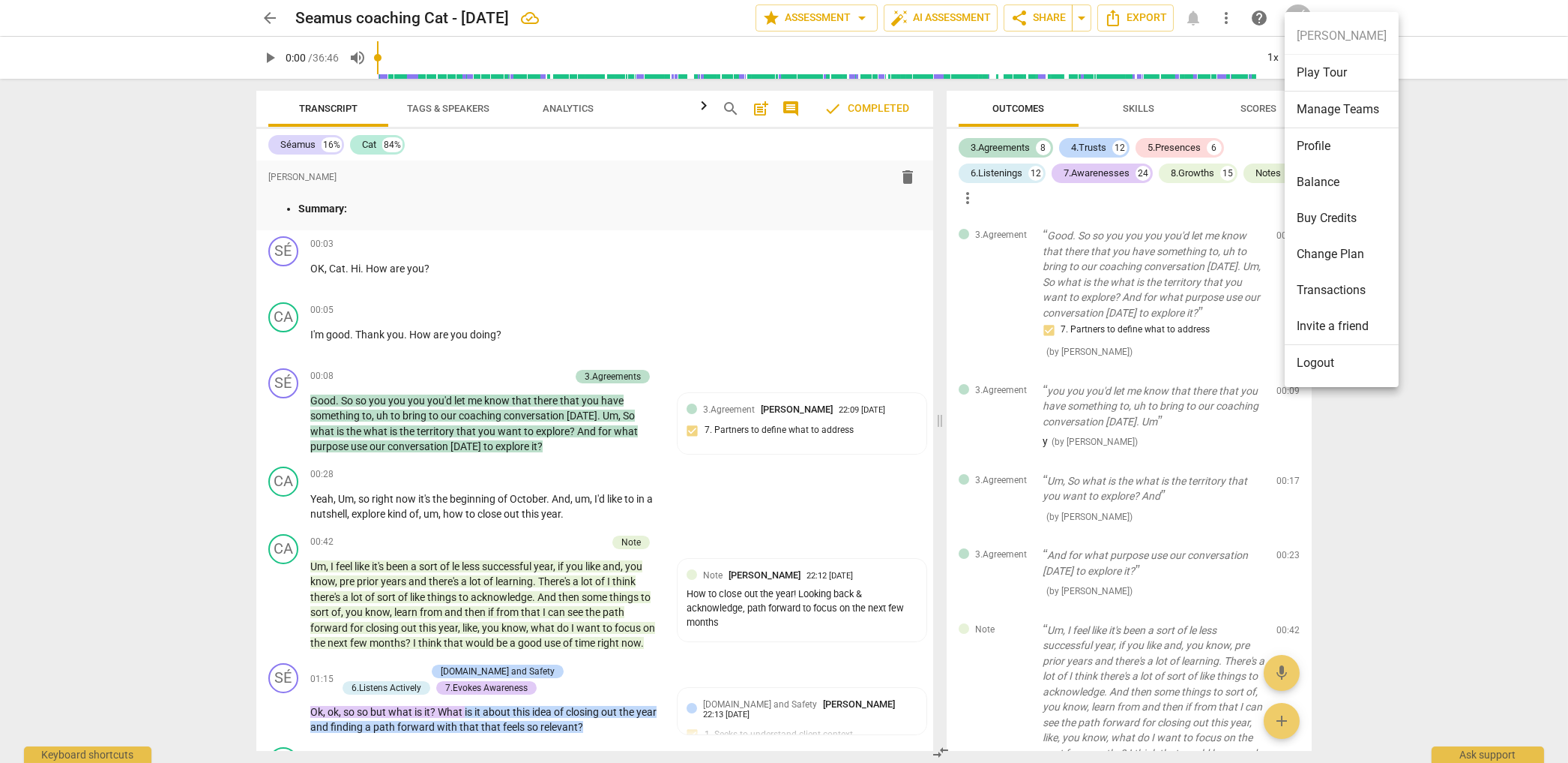
click at [598, 415] on div at bounding box center [784, 381] width 1568 height 763
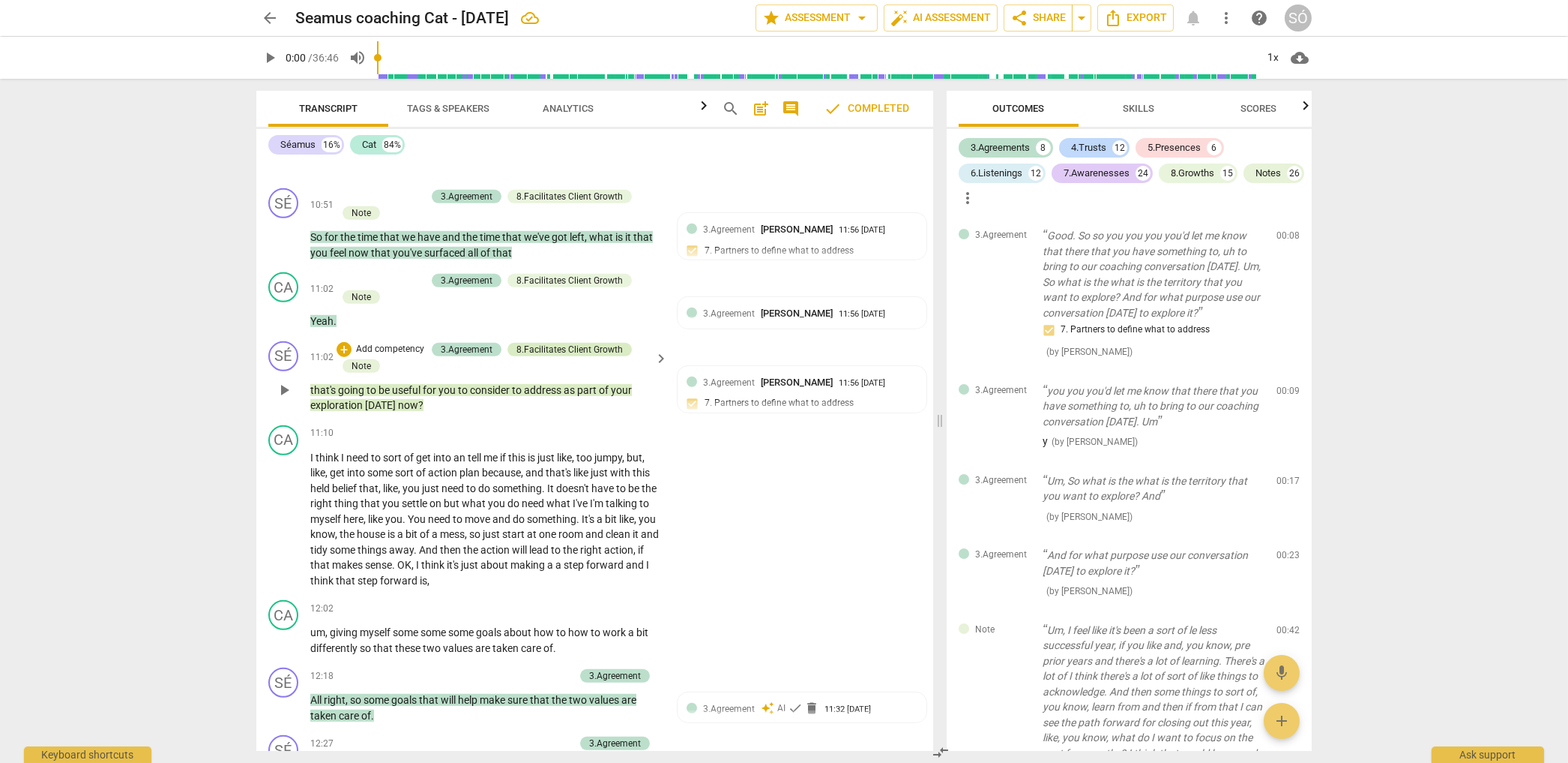
scroll to position [3464, 0]
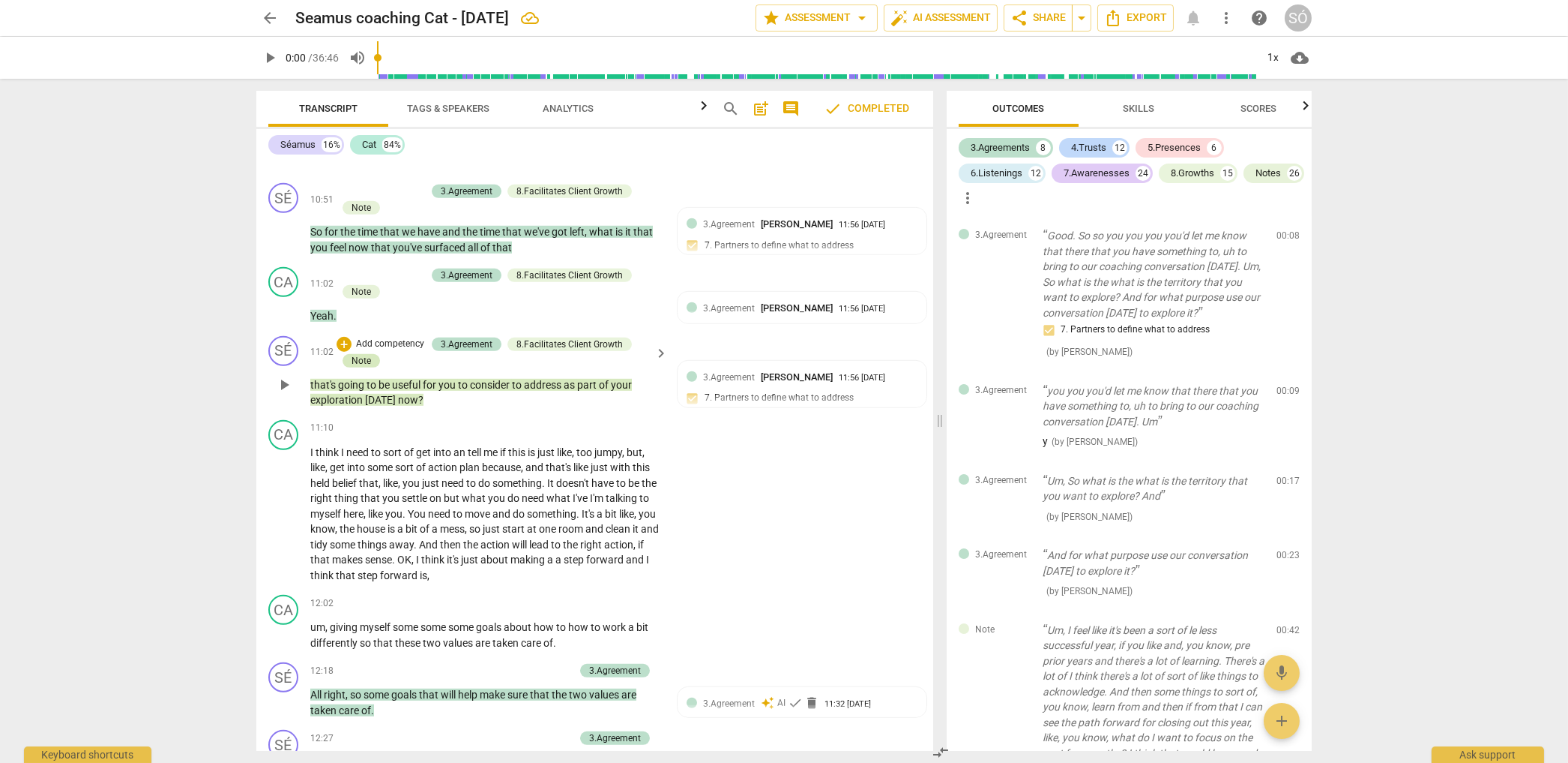
click at [352, 368] on div "Note" at bounding box center [361, 360] width 20 height 13
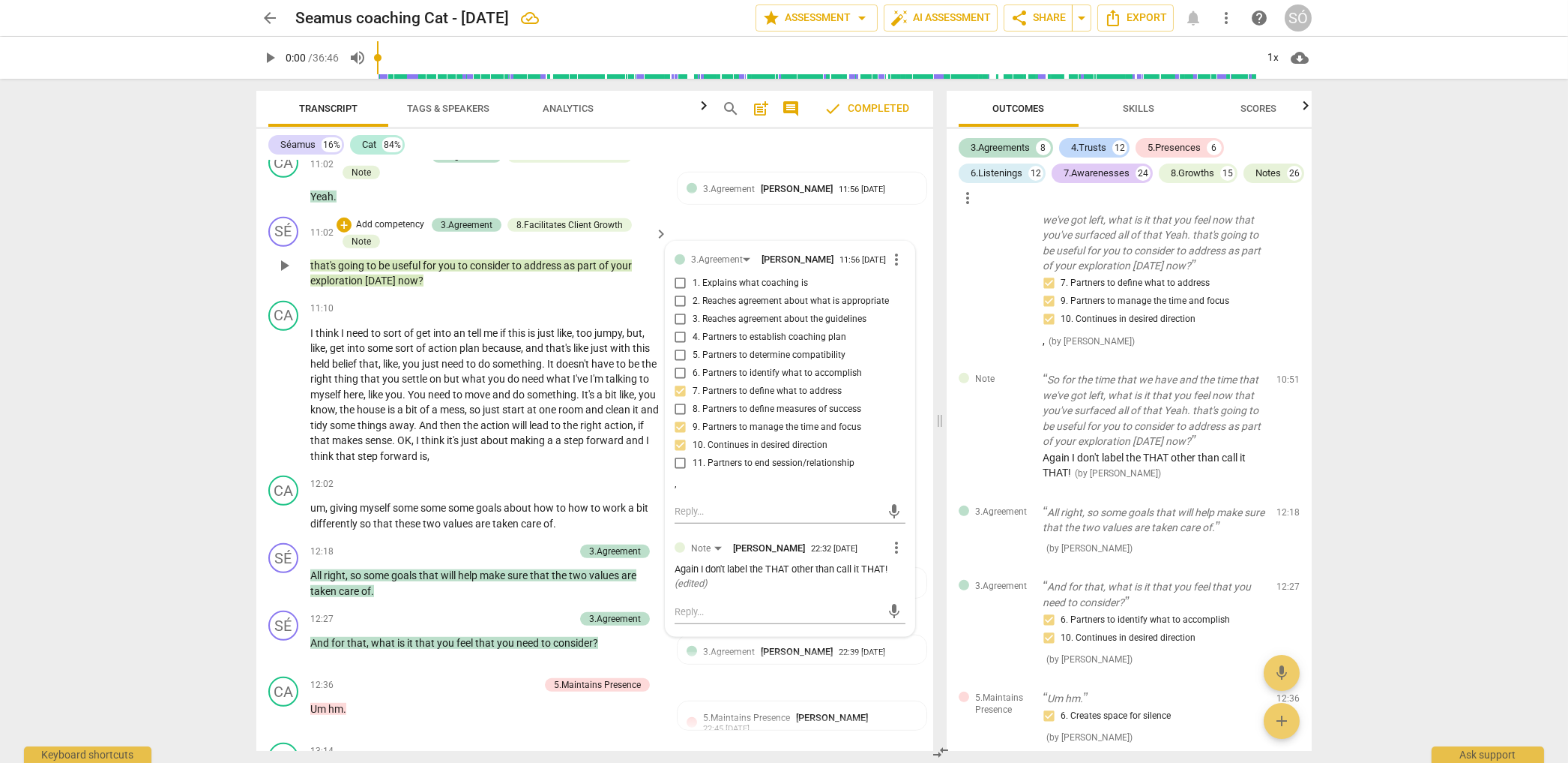
scroll to position [3679, 0]
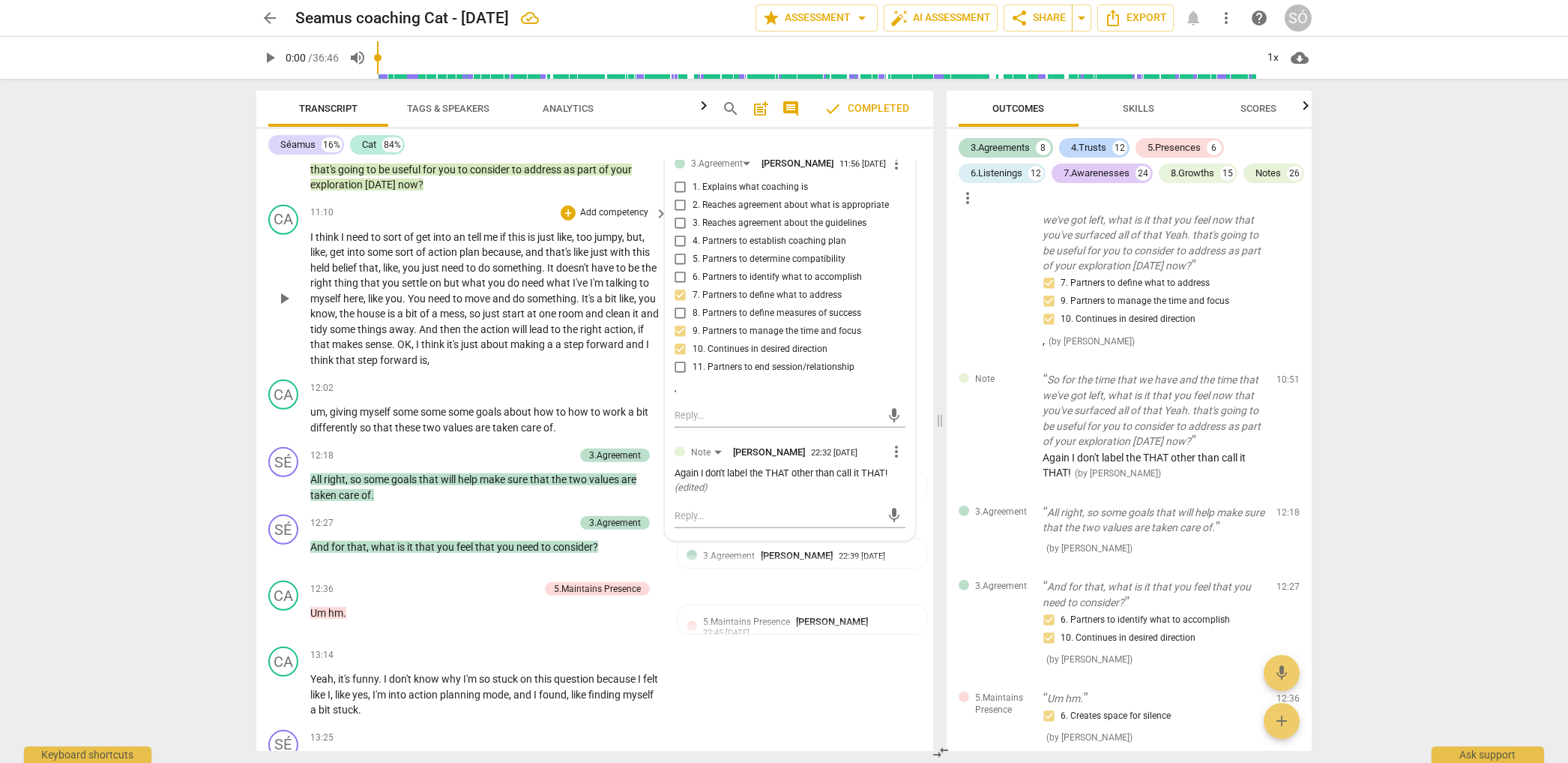
click at [431, 209] on div "CA play_arrow pause 11:10 + Add competency keyboard_arrow_right I think I need …" at bounding box center [594, 286] width 677 height 175
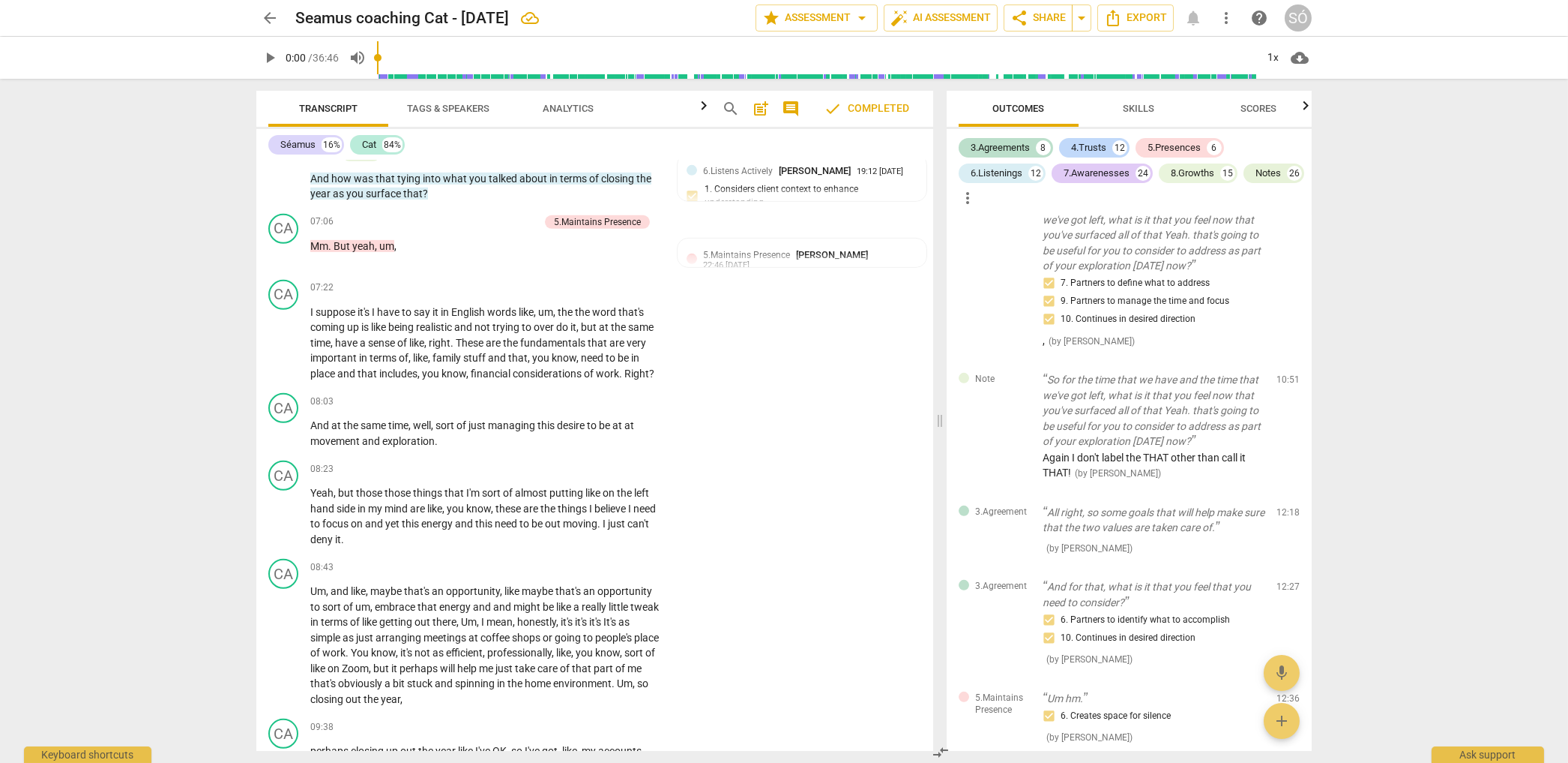
scroll to position [2400, 0]
click at [849, 22] on span "star Assessment arrow_drop_down" at bounding box center [817, 17] width 109 height 18
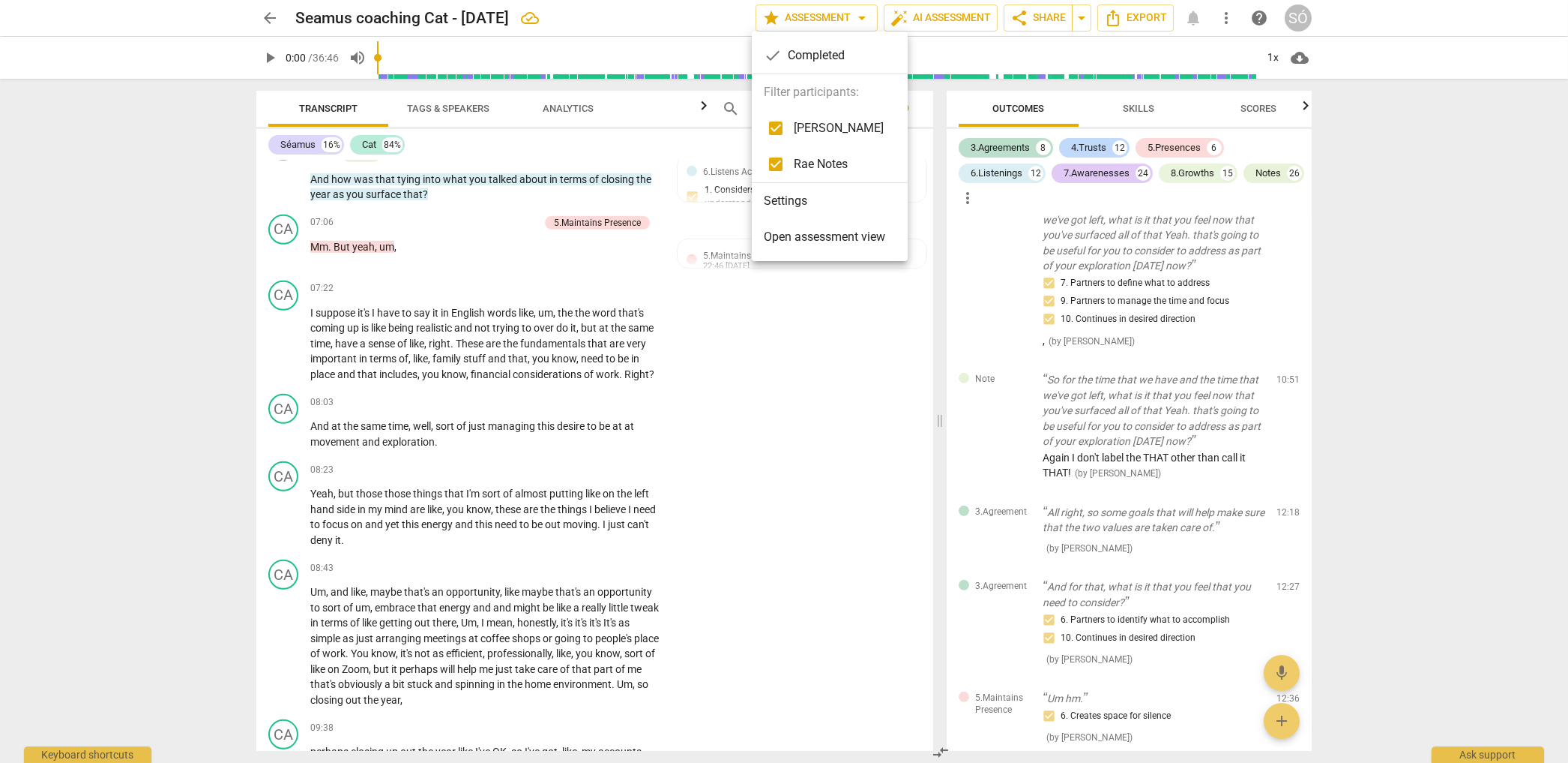
click at [269, 19] on div at bounding box center [784, 381] width 1568 height 763
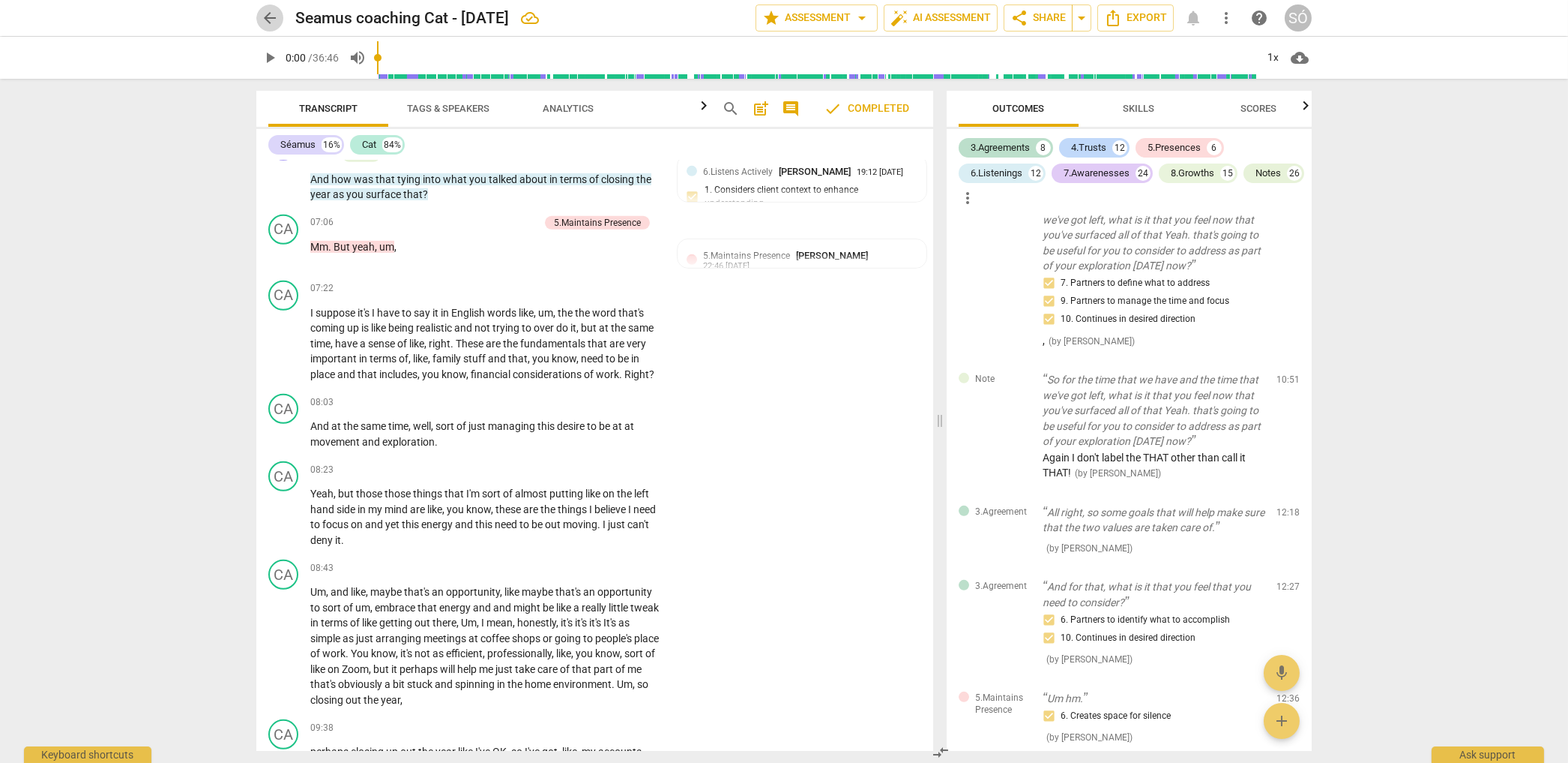
click at [270, 19] on span "arrow_back" at bounding box center [270, 17] width 18 height 18
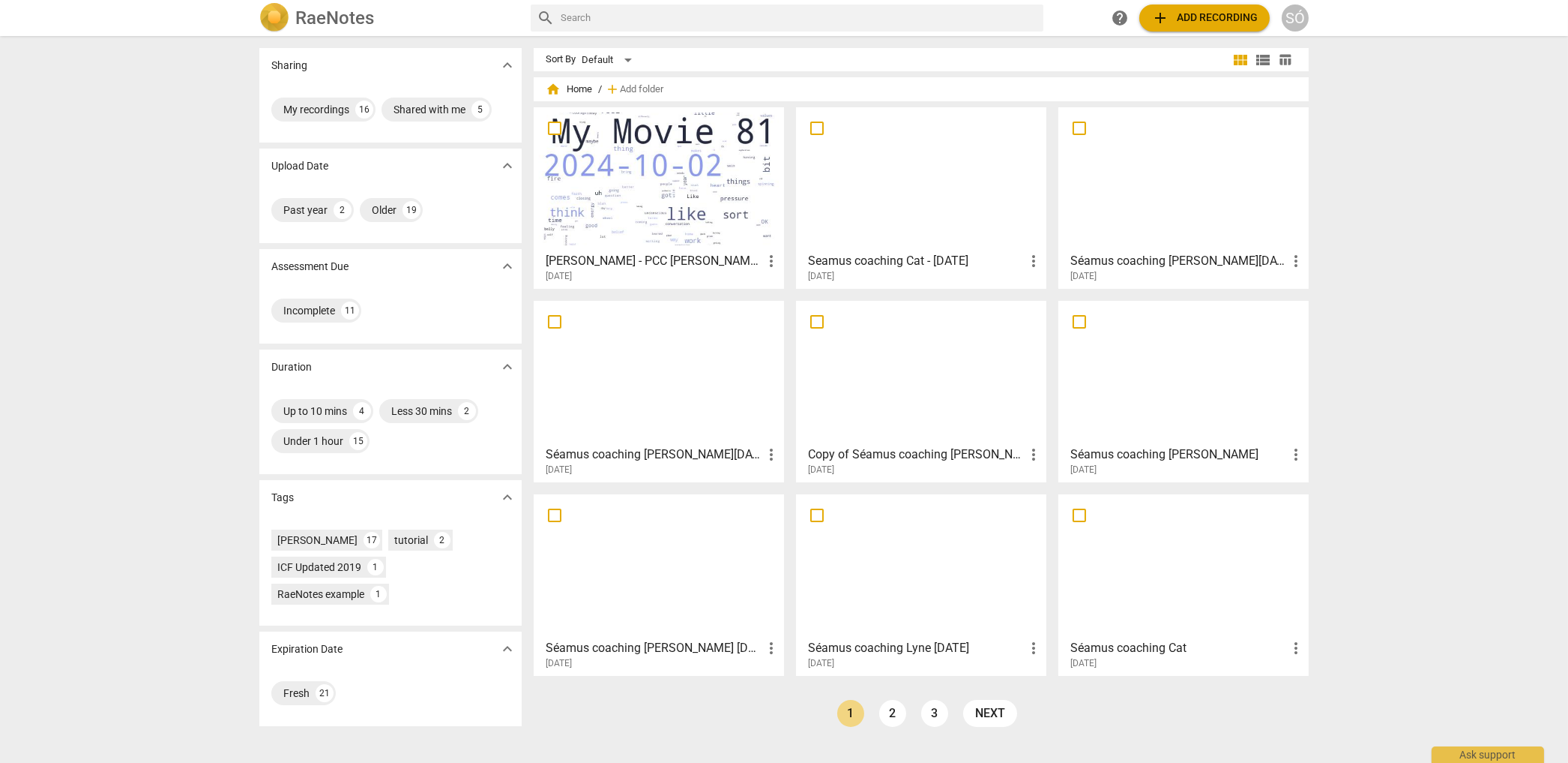
click at [701, 199] on div at bounding box center [659, 179] width 240 height 133
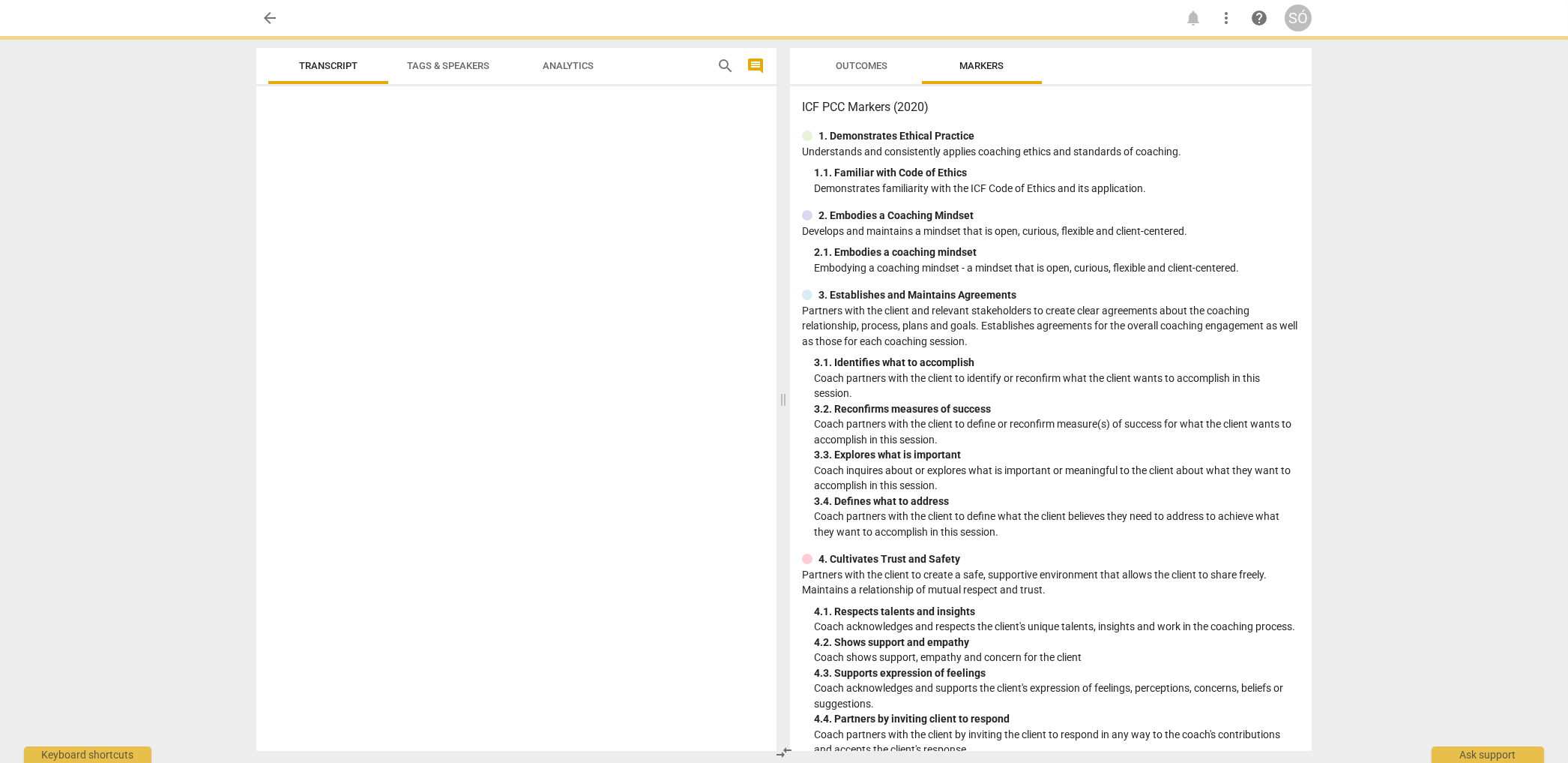
click at [701, 199] on div at bounding box center [517, 421] width 521 height 658
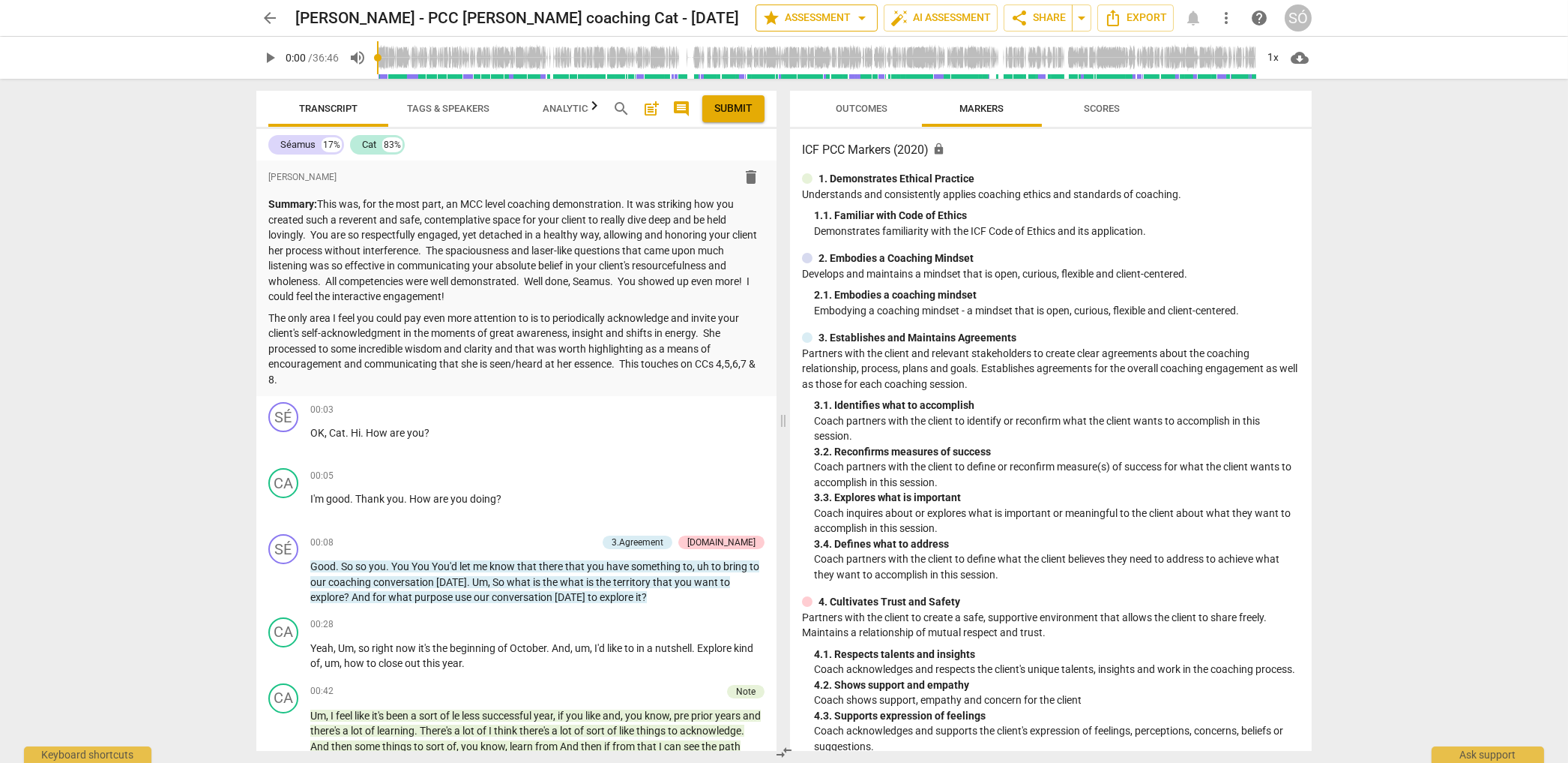
click at [838, 14] on span "star Assessment arrow_drop_down" at bounding box center [817, 17] width 109 height 18
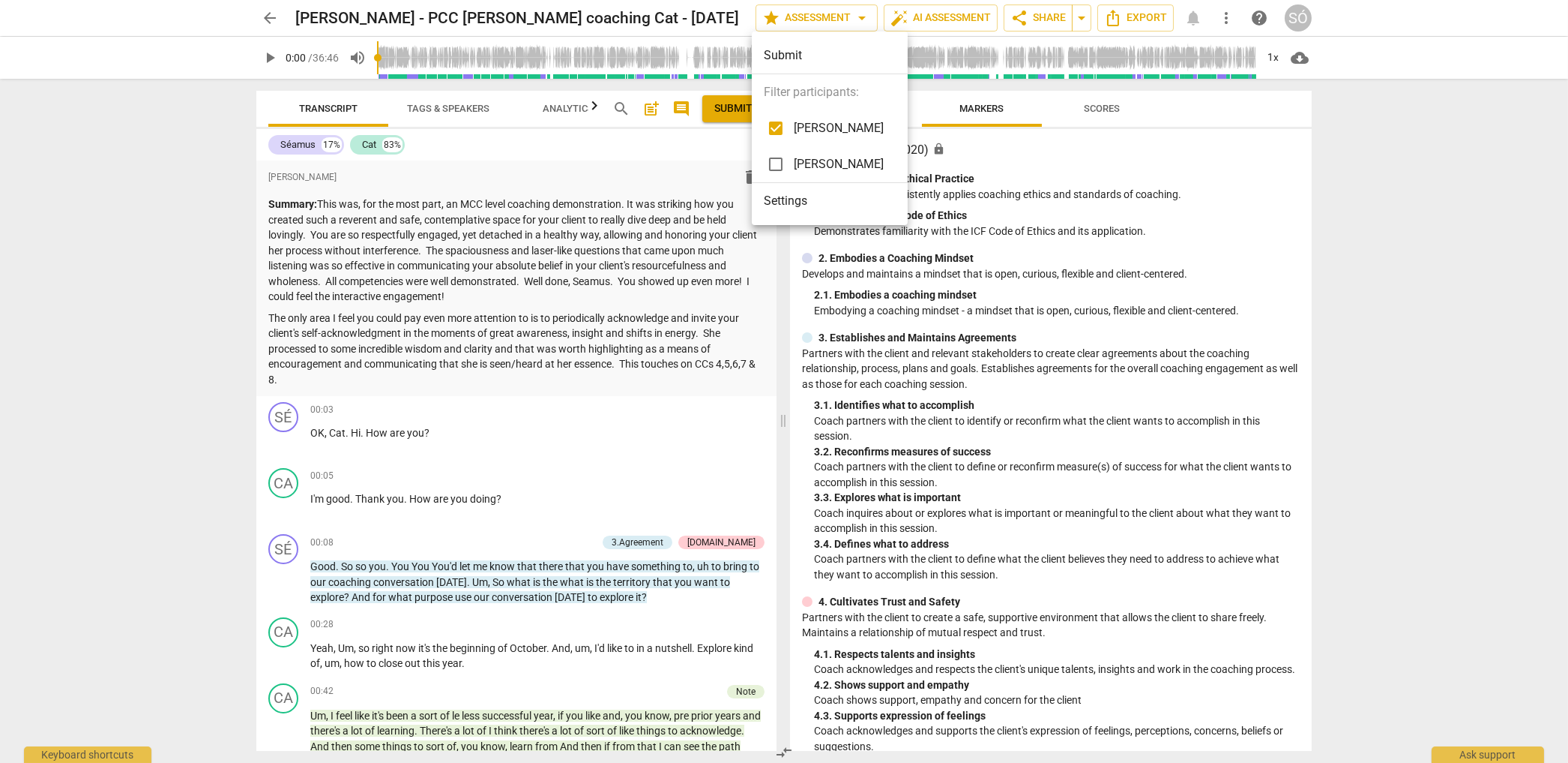
click at [775, 168] on input "checkbox" at bounding box center [775, 164] width 36 height 36
checkbox input "true"
click at [777, 129] on input "checkbox" at bounding box center [775, 128] width 36 height 36
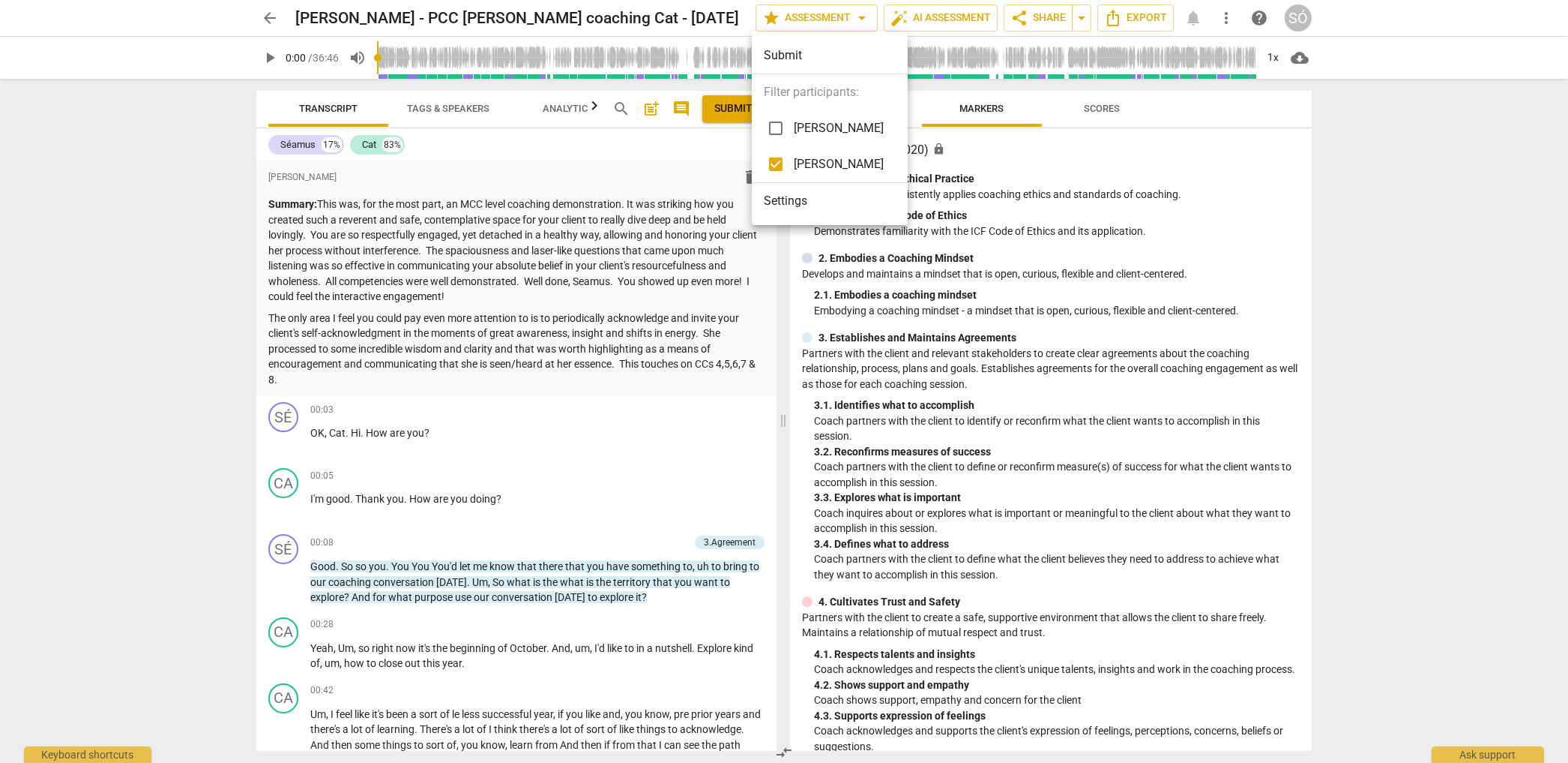
click at [778, 122] on input "checkbox" at bounding box center [775, 128] width 36 height 36
checkbox input "true"
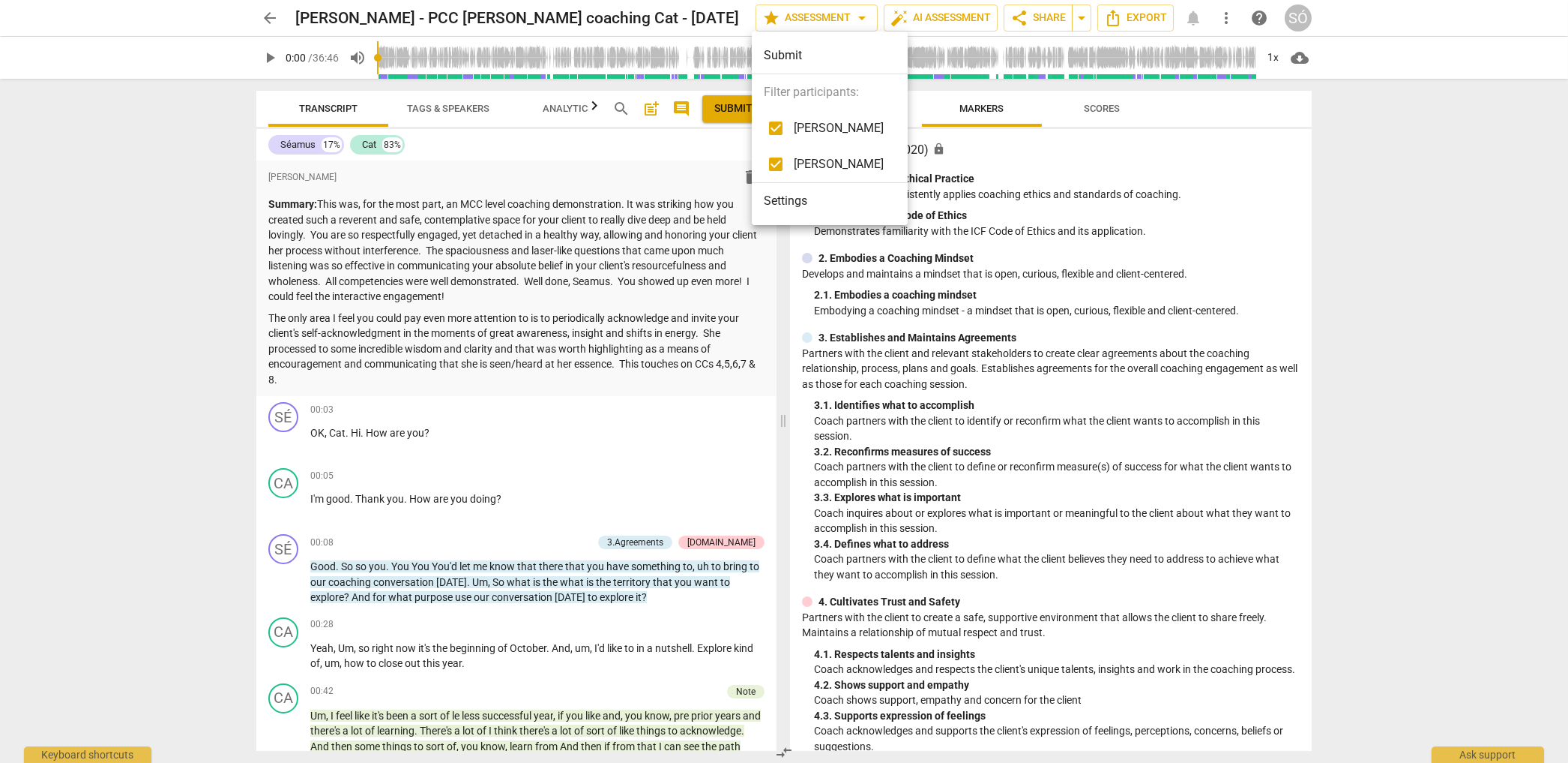
click at [1155, 21] on div at bounding box center [784, 381] width 1568 height 763
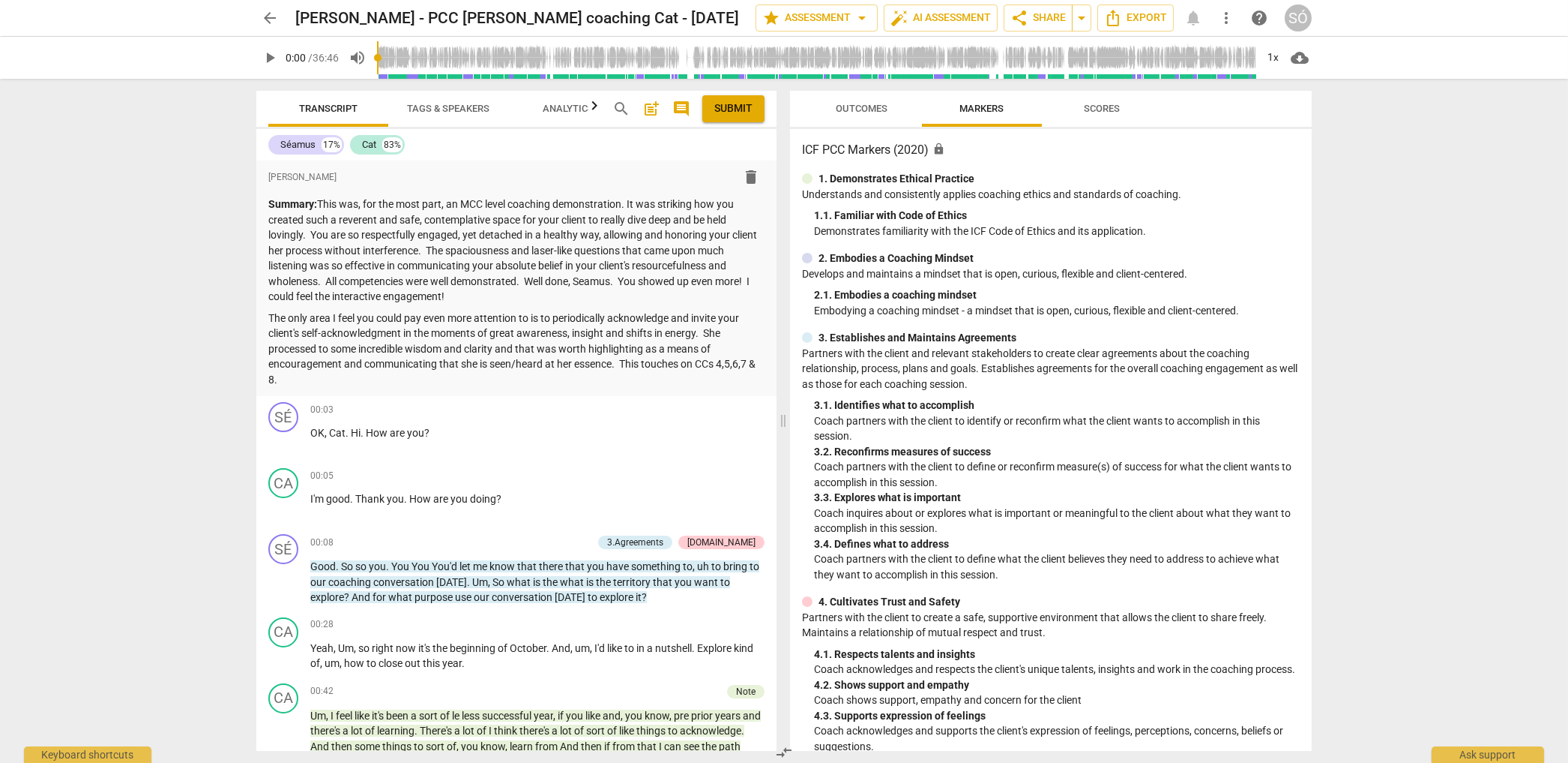
click at [1155, 21] on span "Export" at bounding box center [1135, 17] width 63 height 18
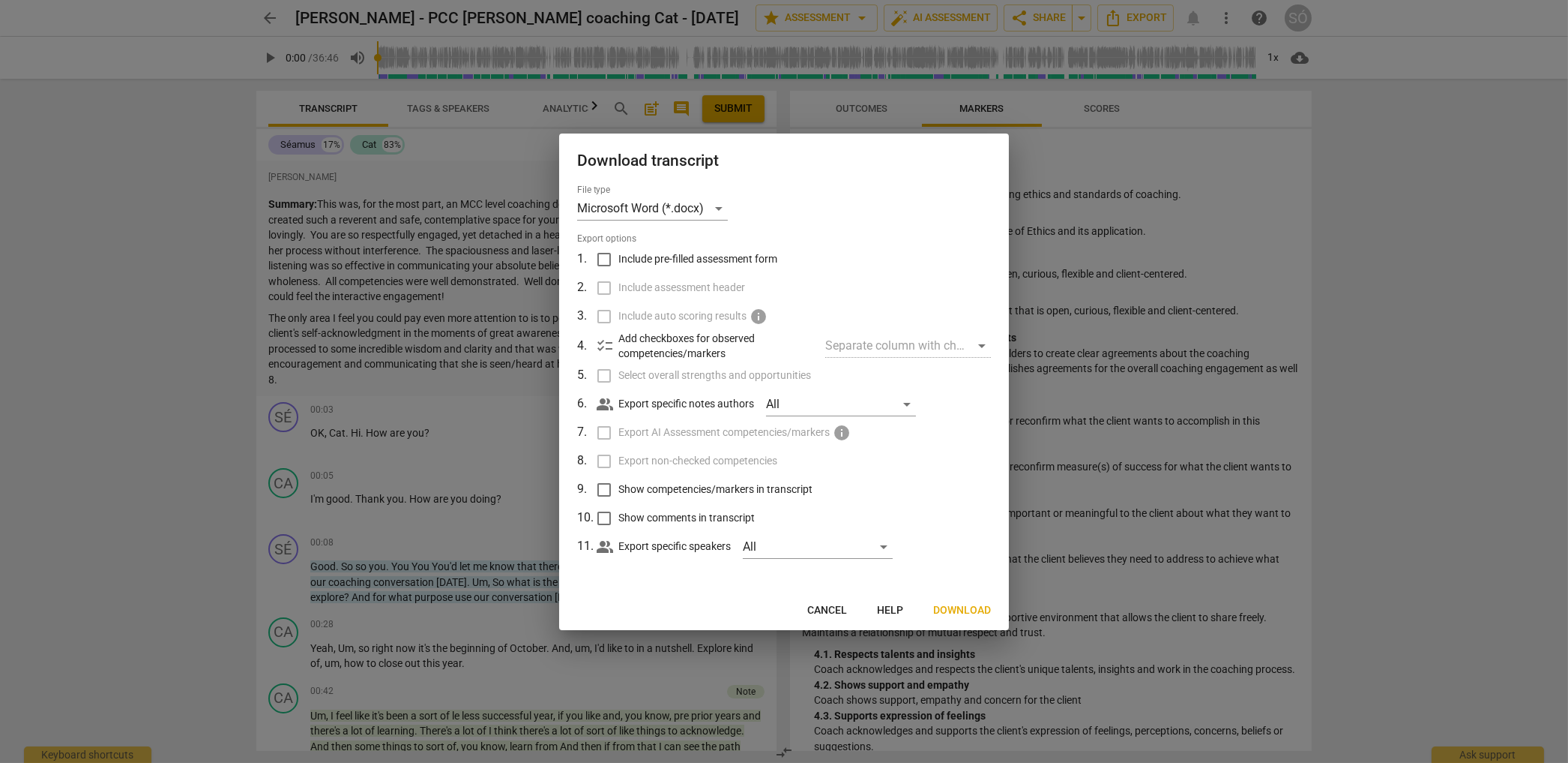
click at [129, 183] on div at bounding box center [784, 381] width 1568 height 763
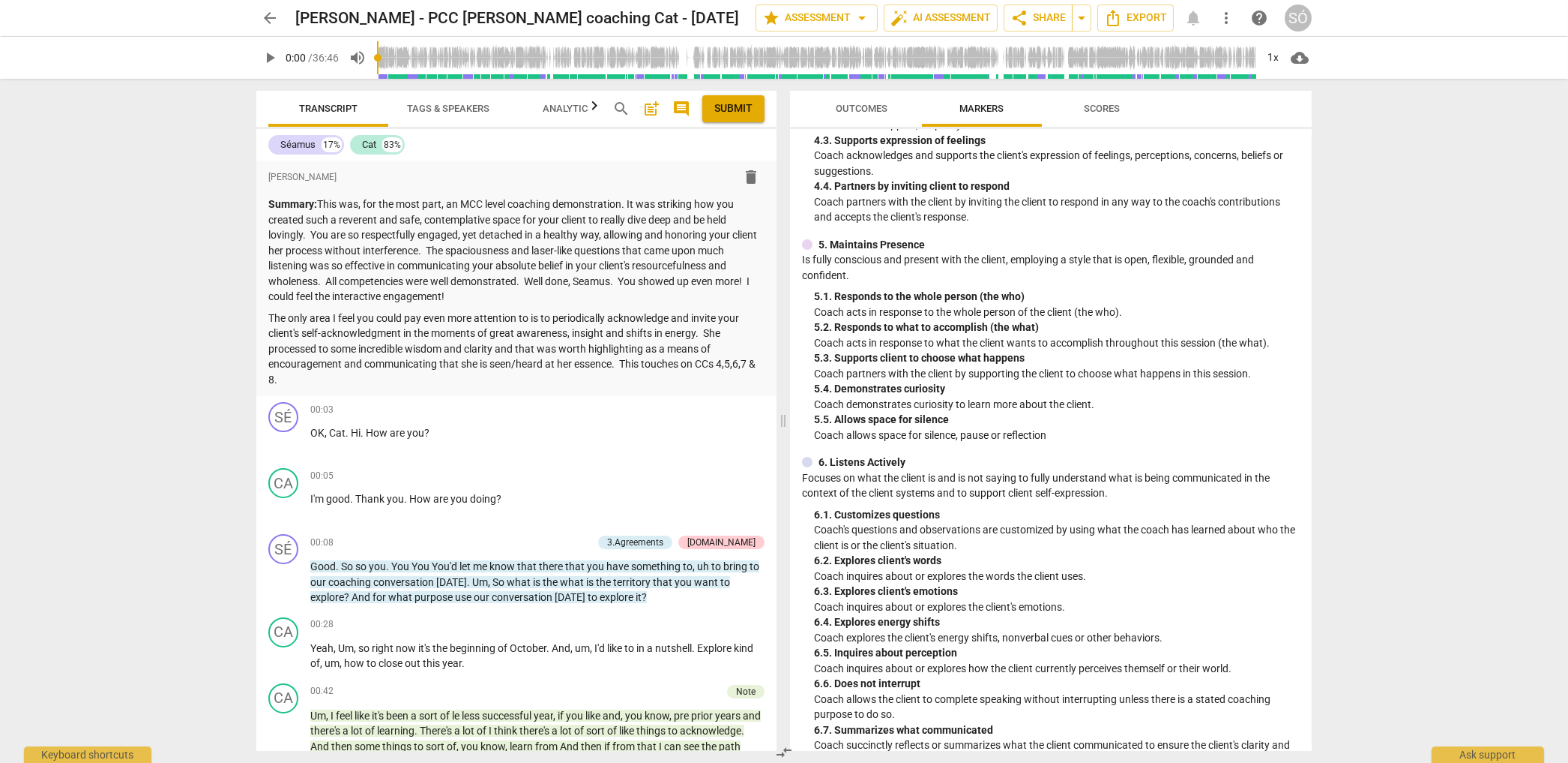
scroll to position [302, 0]
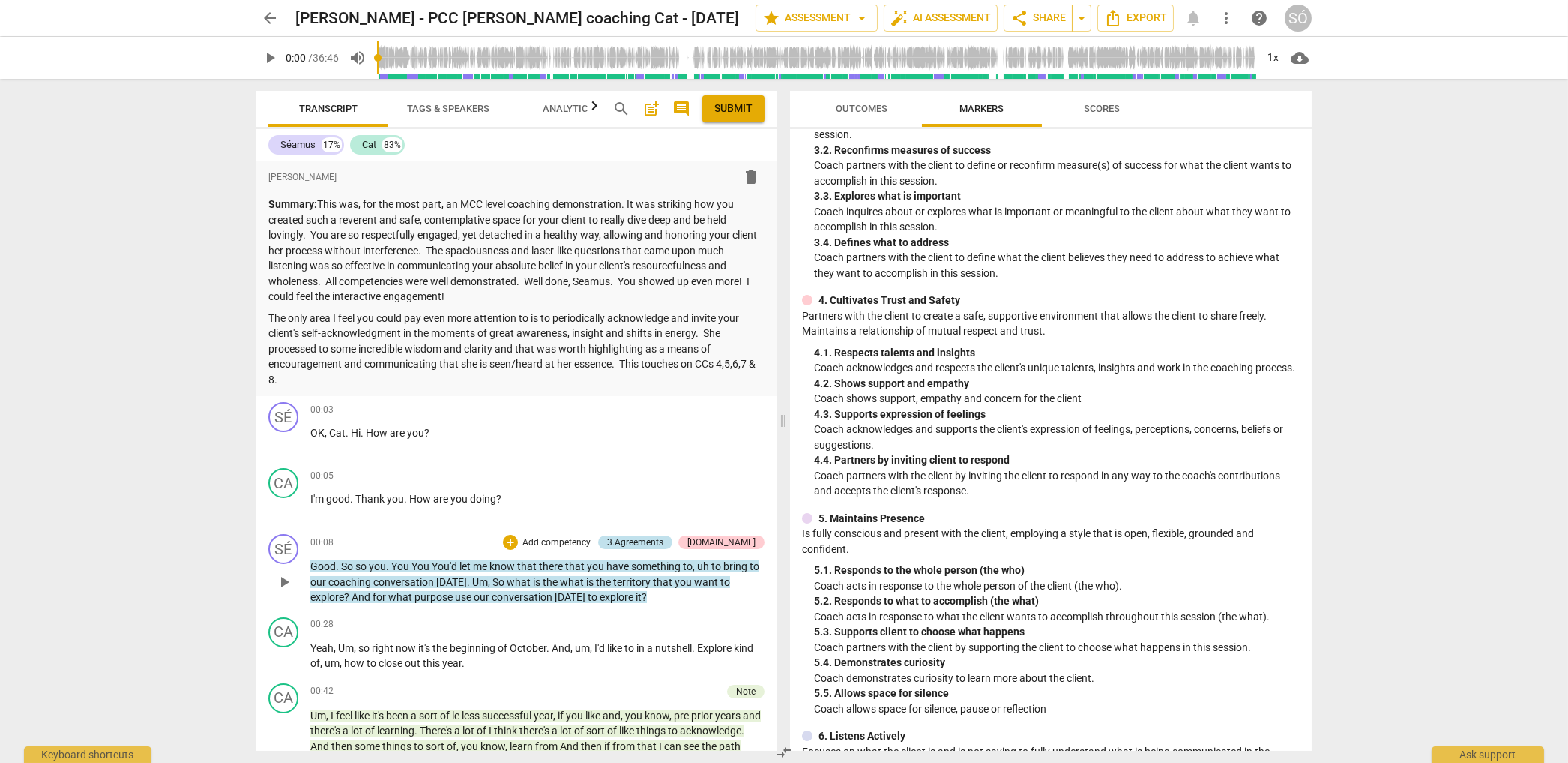
click at [662, 544] on div "3.Agreements" at bounding box center [635, 541] width 56 height 13
